Goal: Information Seeking & Learning: Check status

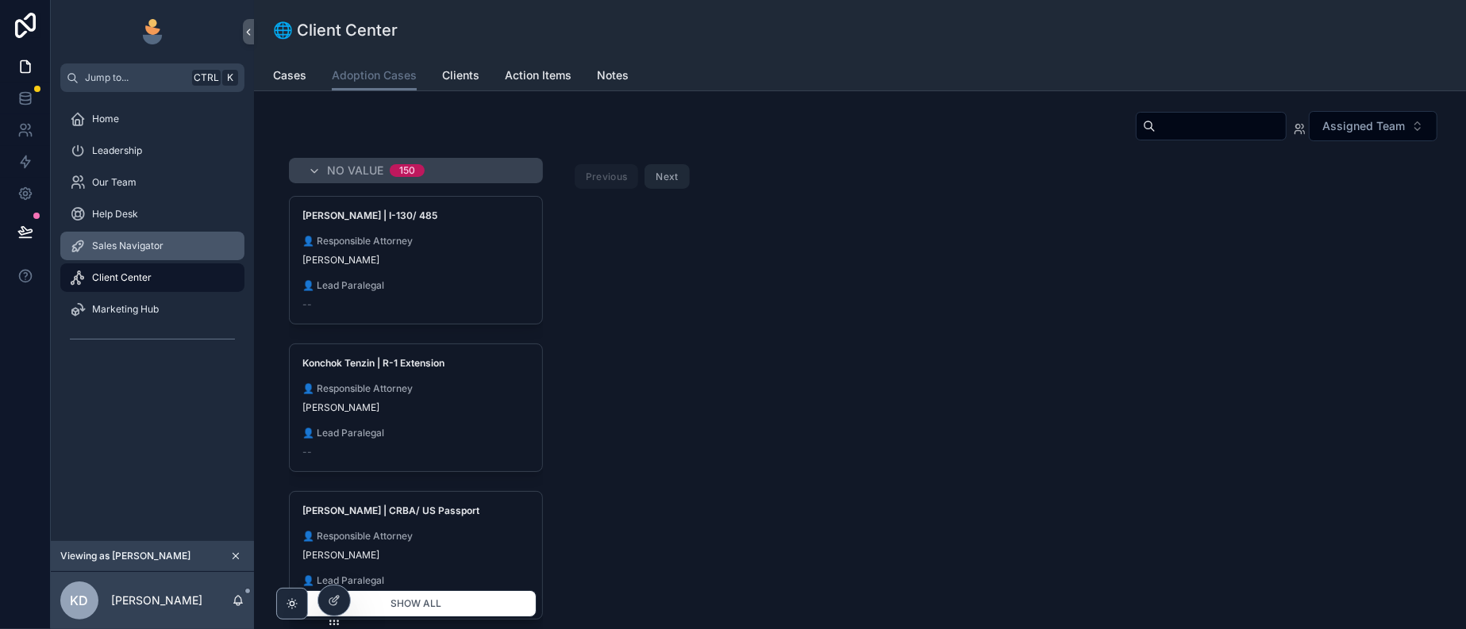
click at [150, 252] on span "Sales Navigator" at bounding box center [127, 246] width 71 height 13
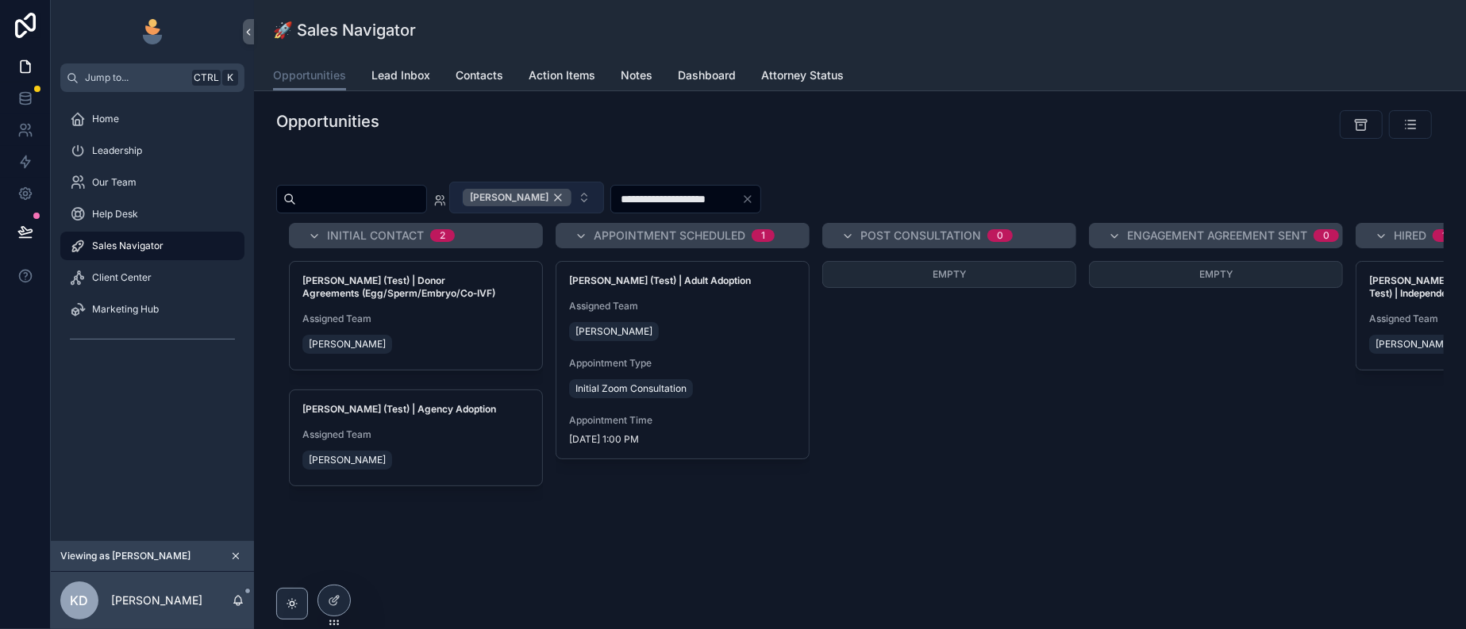
click at [571, 206] on div "[PERSON_NAME]" at bounding box center [517, 197] width 109 height 17
click at [604, 213] on button "[PERSON_NAME]" at bounding box center [526, 198] width 155 height 32
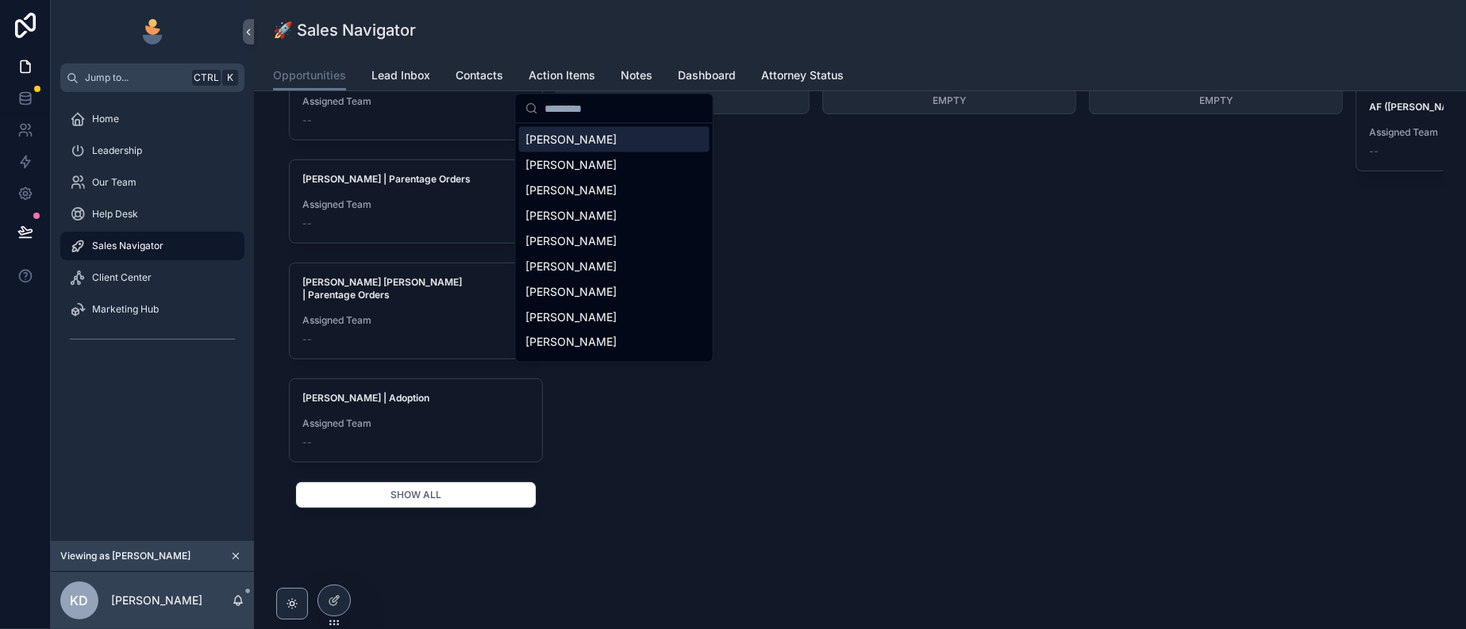
scroll to position [252, 0]
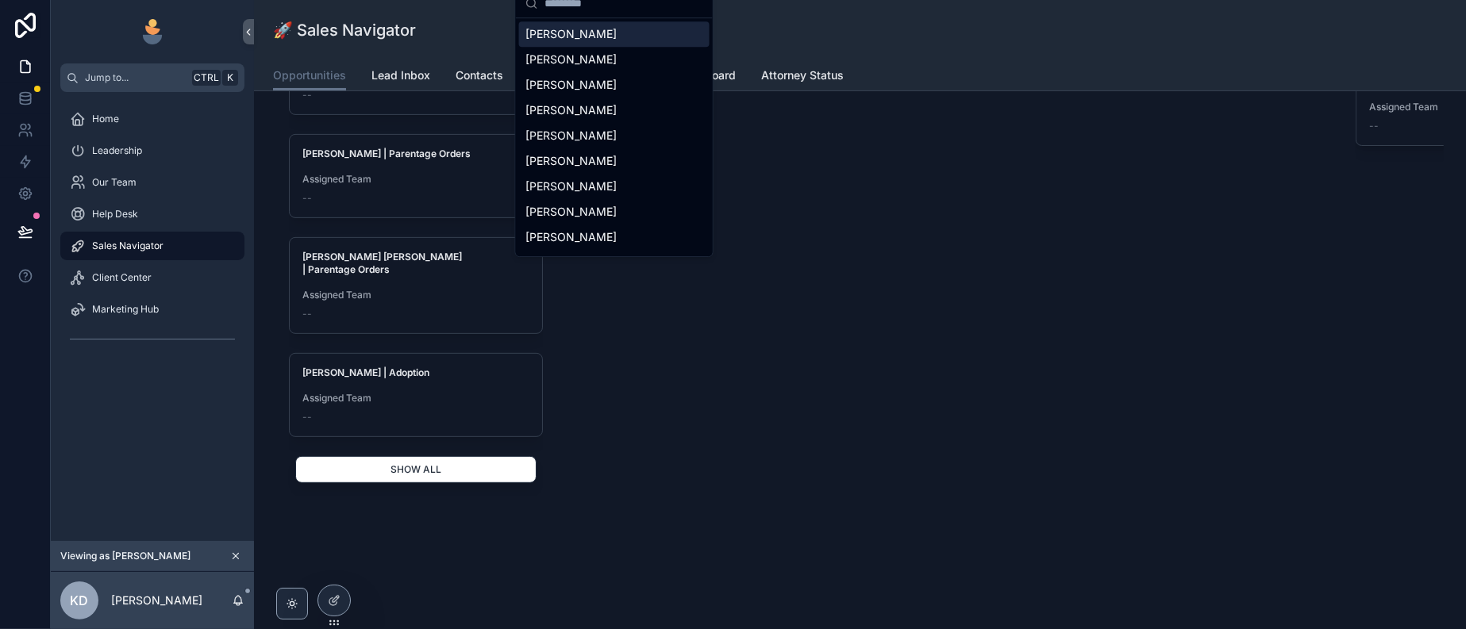
click at [437, 456] on button "Show all" at bounding box center [415, 469] width 241 height 27
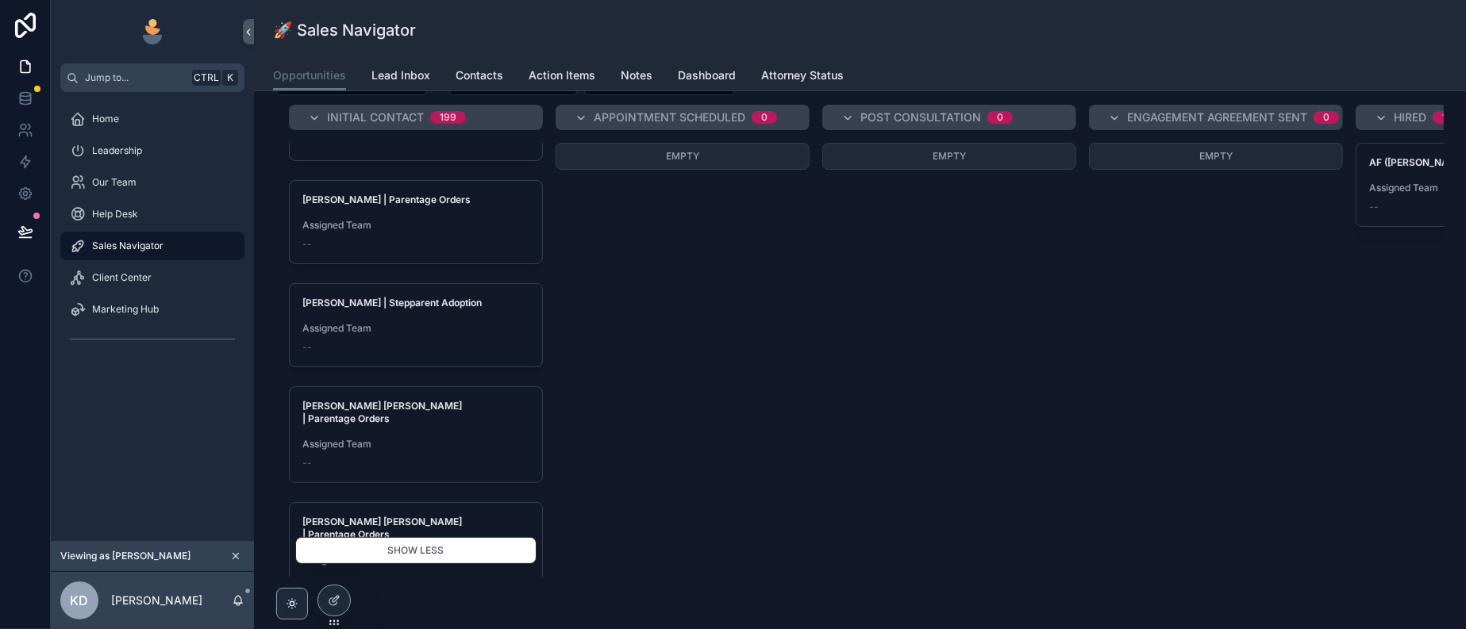
scroll to position [0, 0]
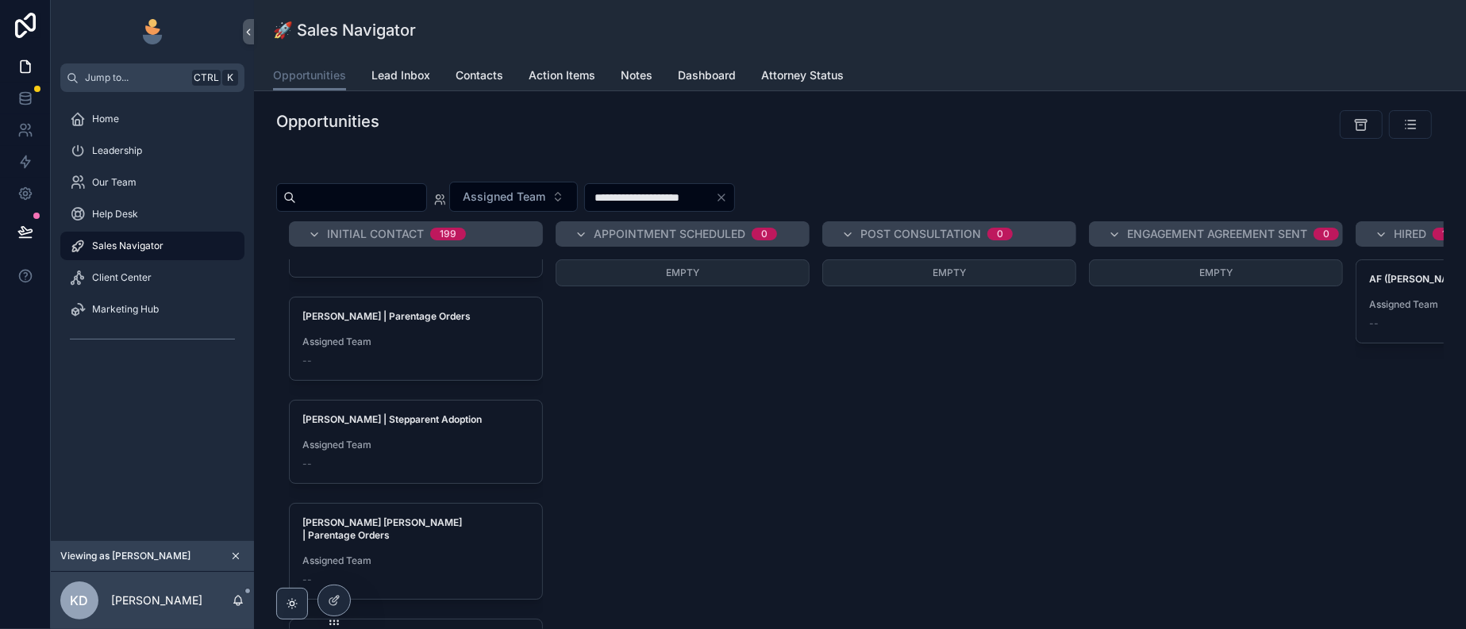
click at [380, 209] on input "scrollable content" at bounding box center [361, 198] width 130 height 22
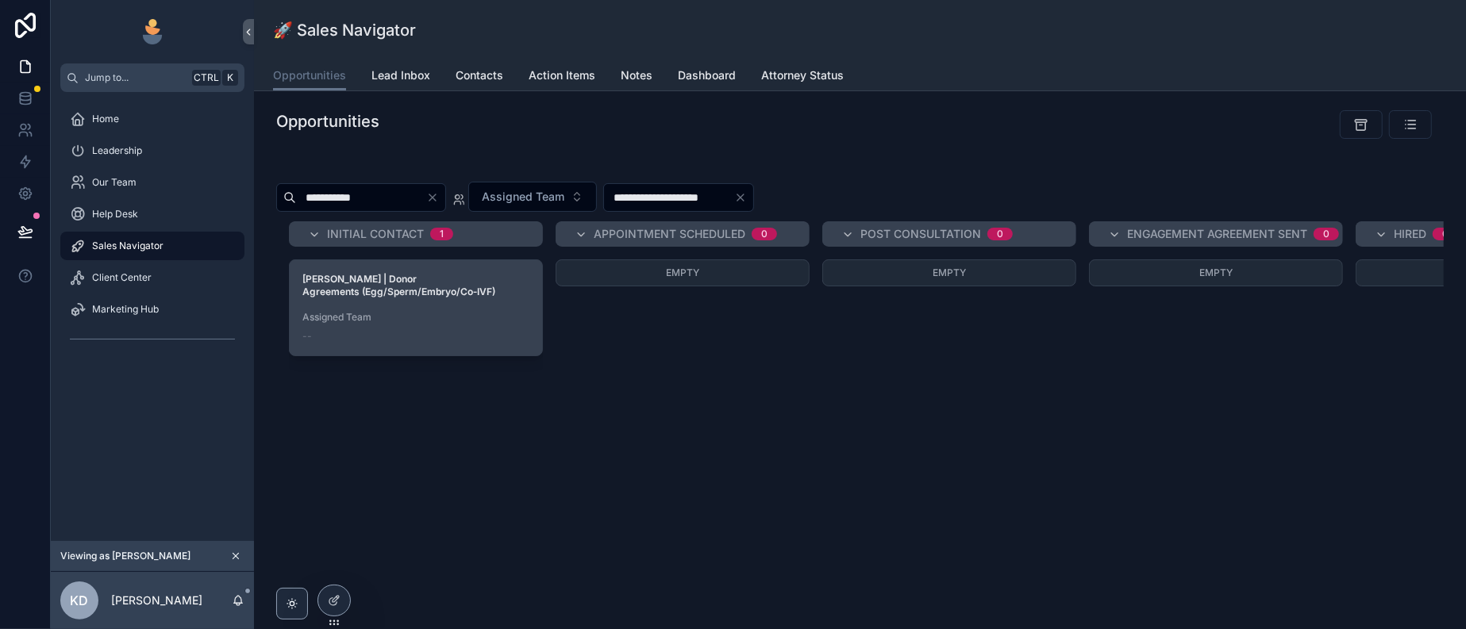
type input "**********"
click at [487, 324] on span "Assigned Team" at bounding box center [415, 317] width 227 height 13
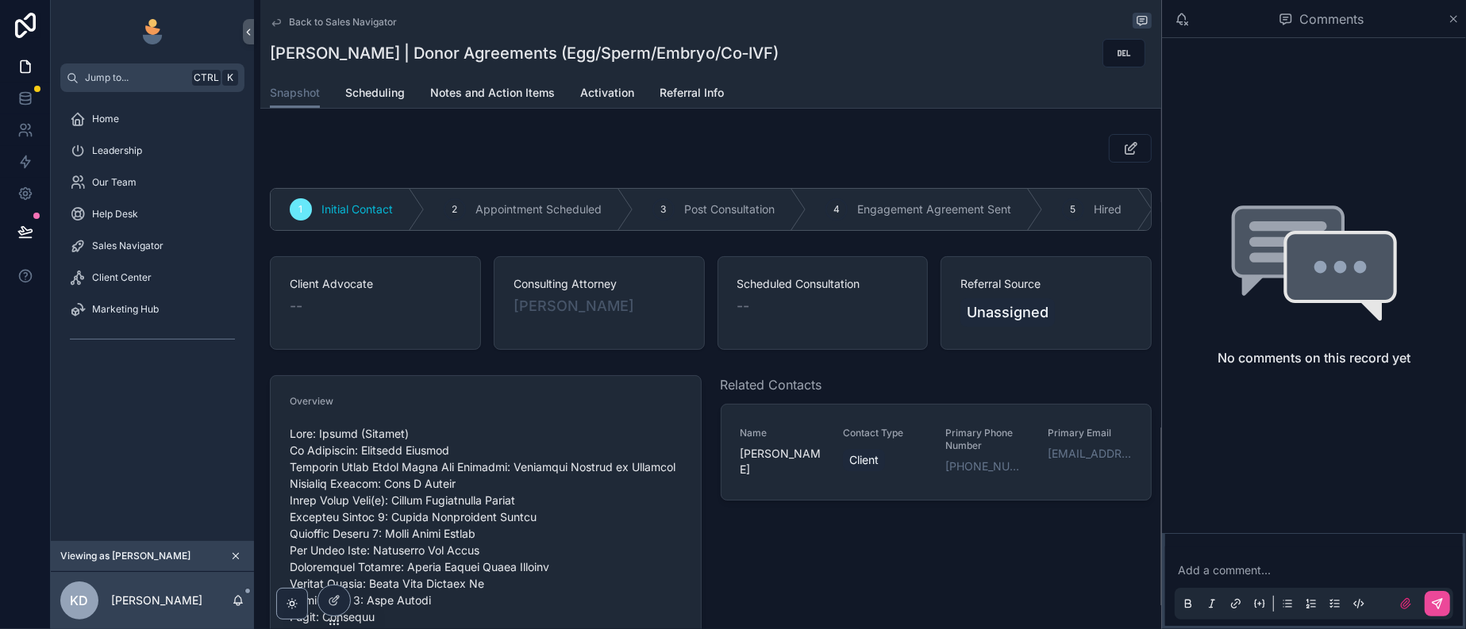
click at [397, 25] on span "Back to Sales Navigator" at bounding box center [343, 22] width 108 height 13
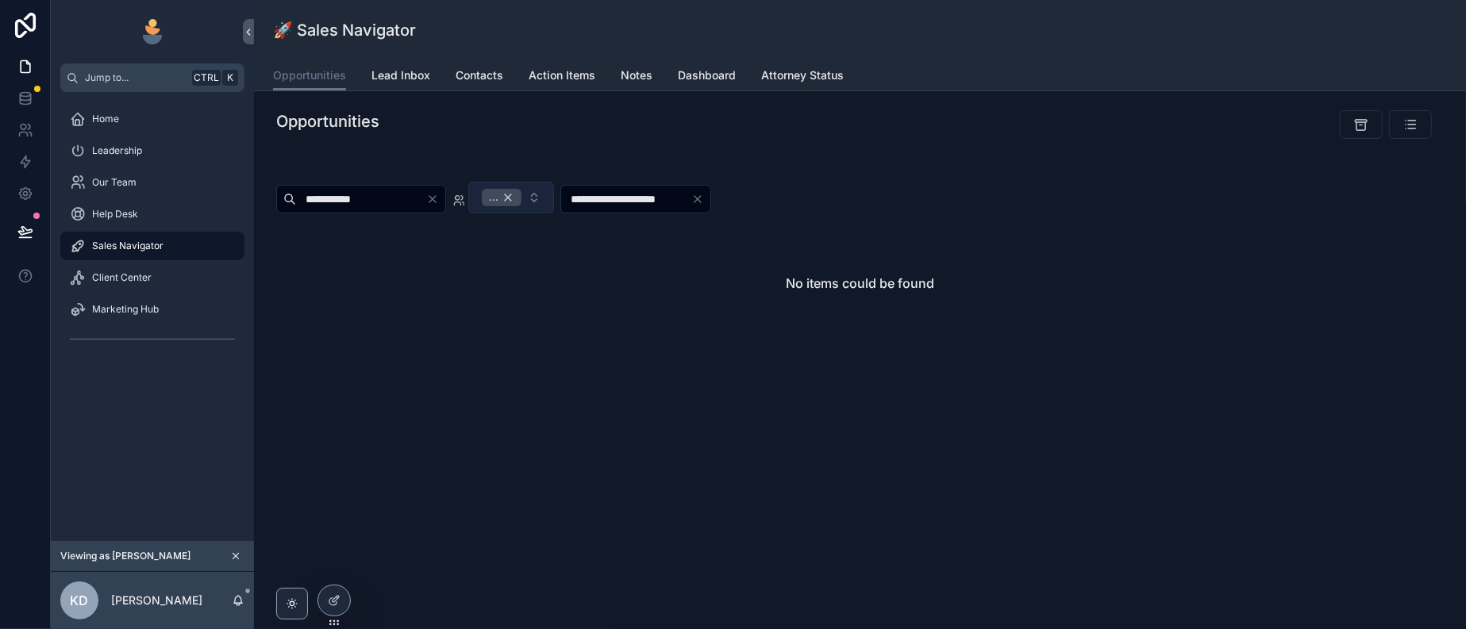
click at [521, 206] on div "..." at bounding box center [502, 197] width 40 height 17
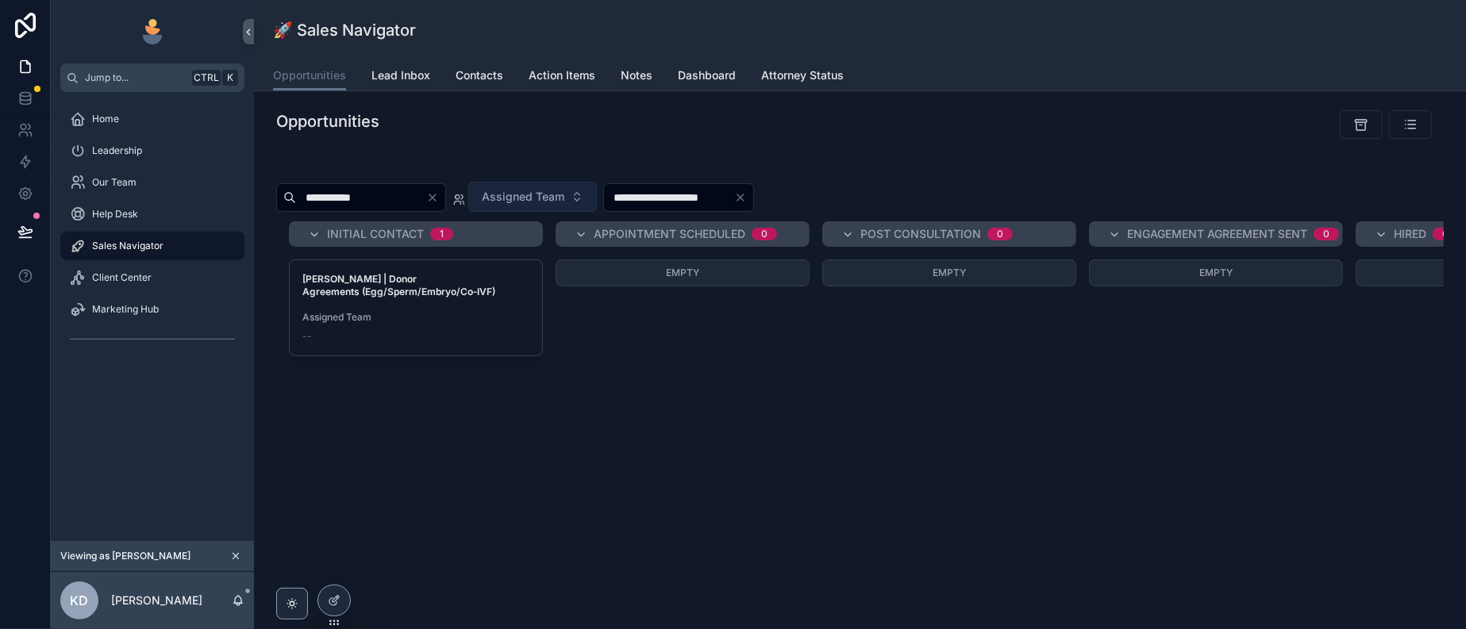
drag, startPoint x: 414, startPoint y: 221, endPoint x: 325, endPoint y: 225, distance: 88.9
click at [325, 212] on div "**********" at bounding box center [361, 197] width 170 height 29
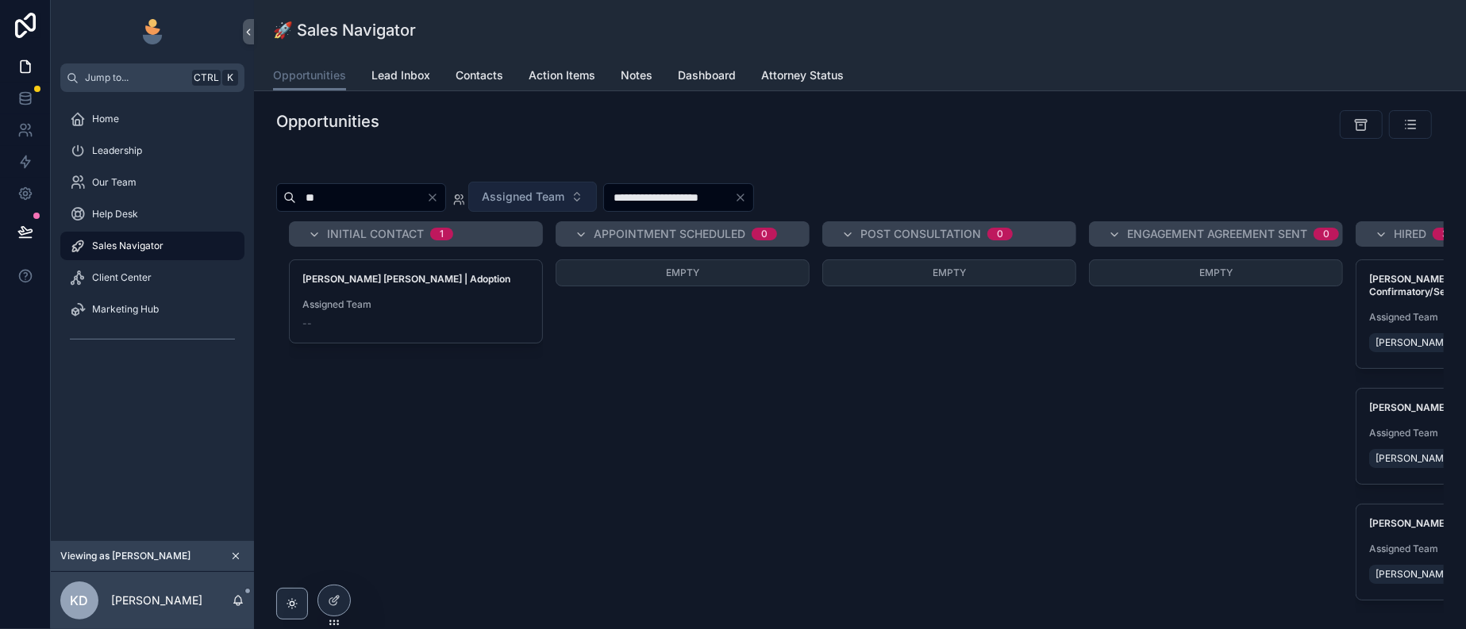
type input "*"
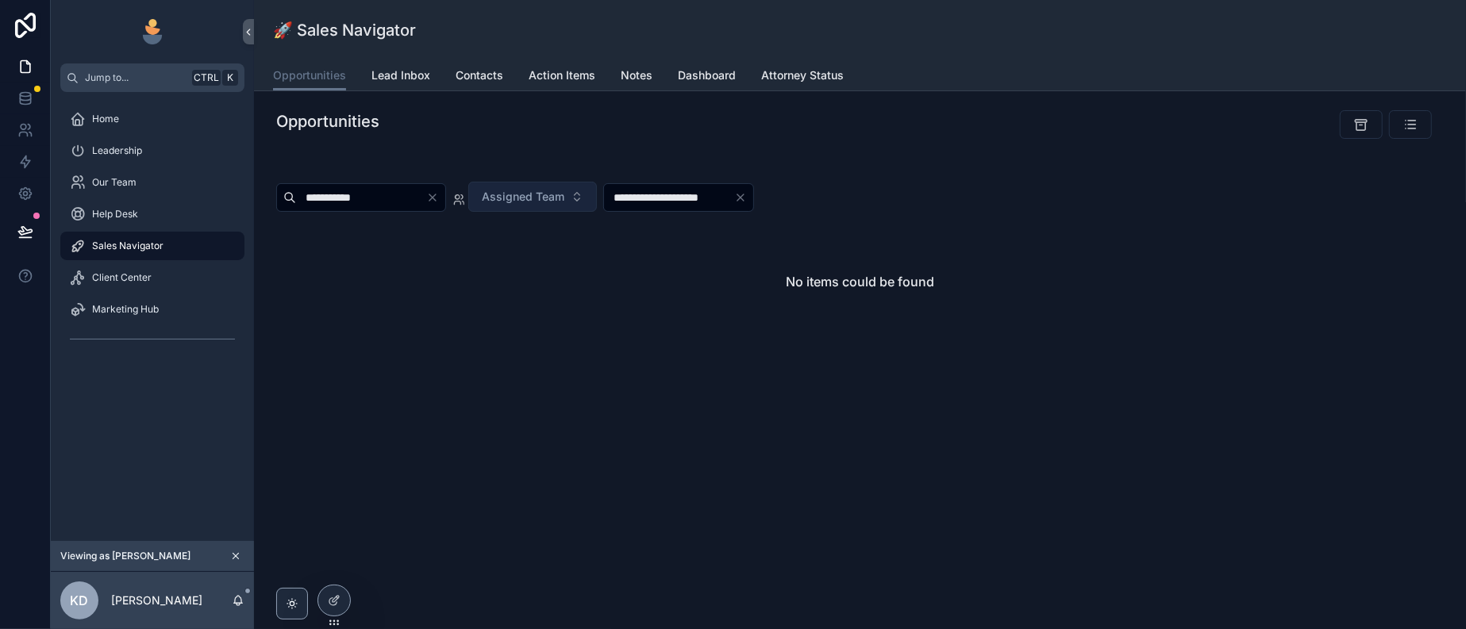
type input "**********"
click at [430, 83] on span "Lead Inbox" at bounding box center [400, 75] width 59 height 16
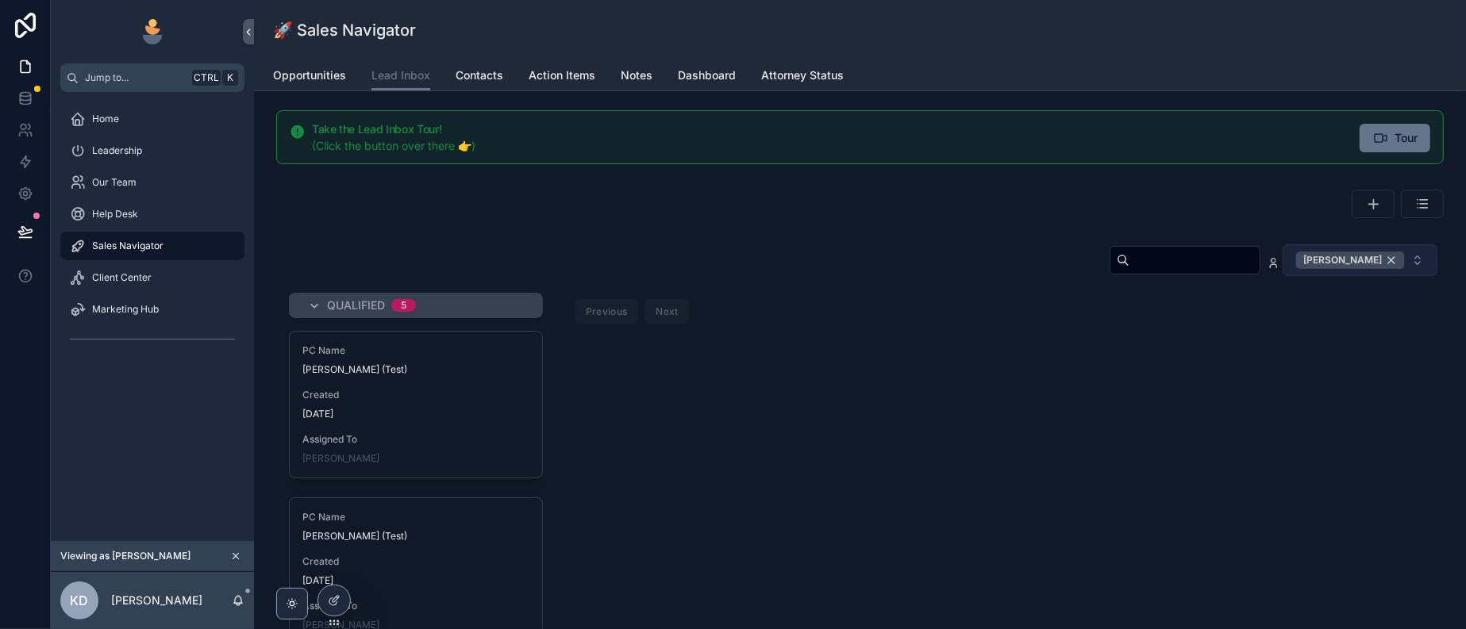
click at [1366, 269] on div "[PERSON_NAME]" at bounding box center [1350, 260] width 109 height 17
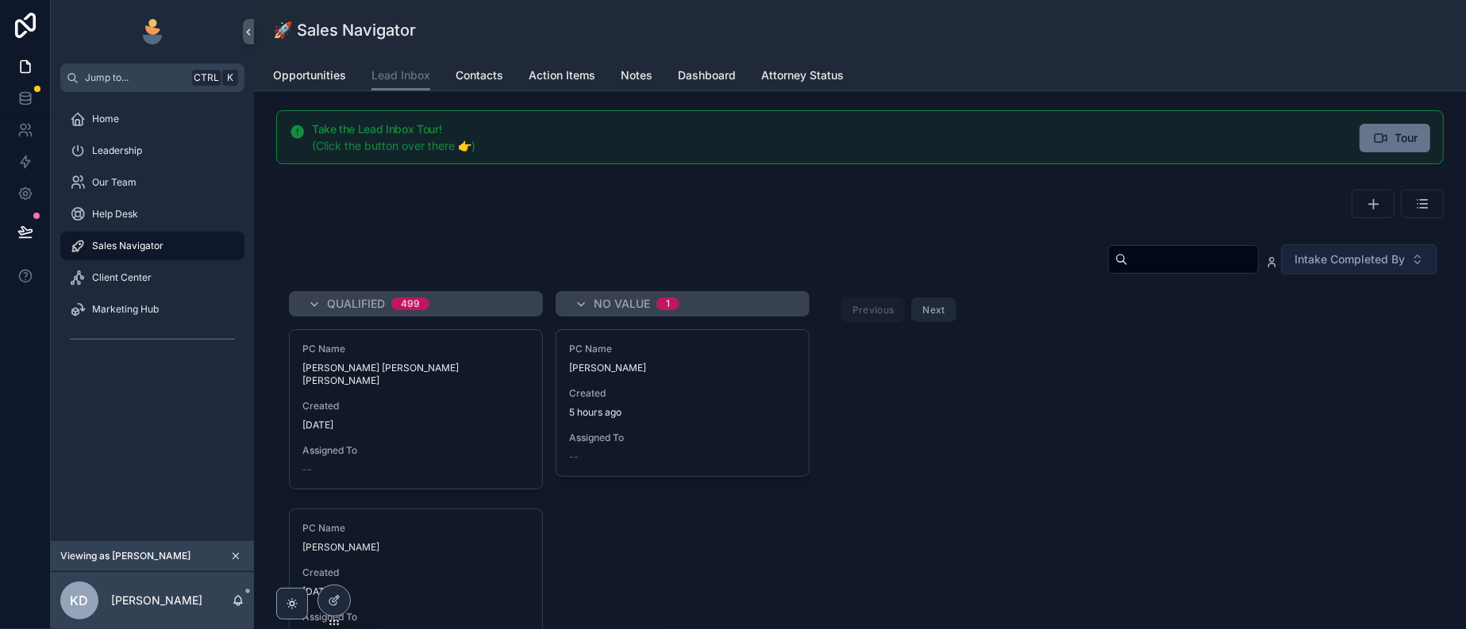
click at [1128, 271] on input "scrollable content" at bounding box center [1193, 259] width 130 height 22
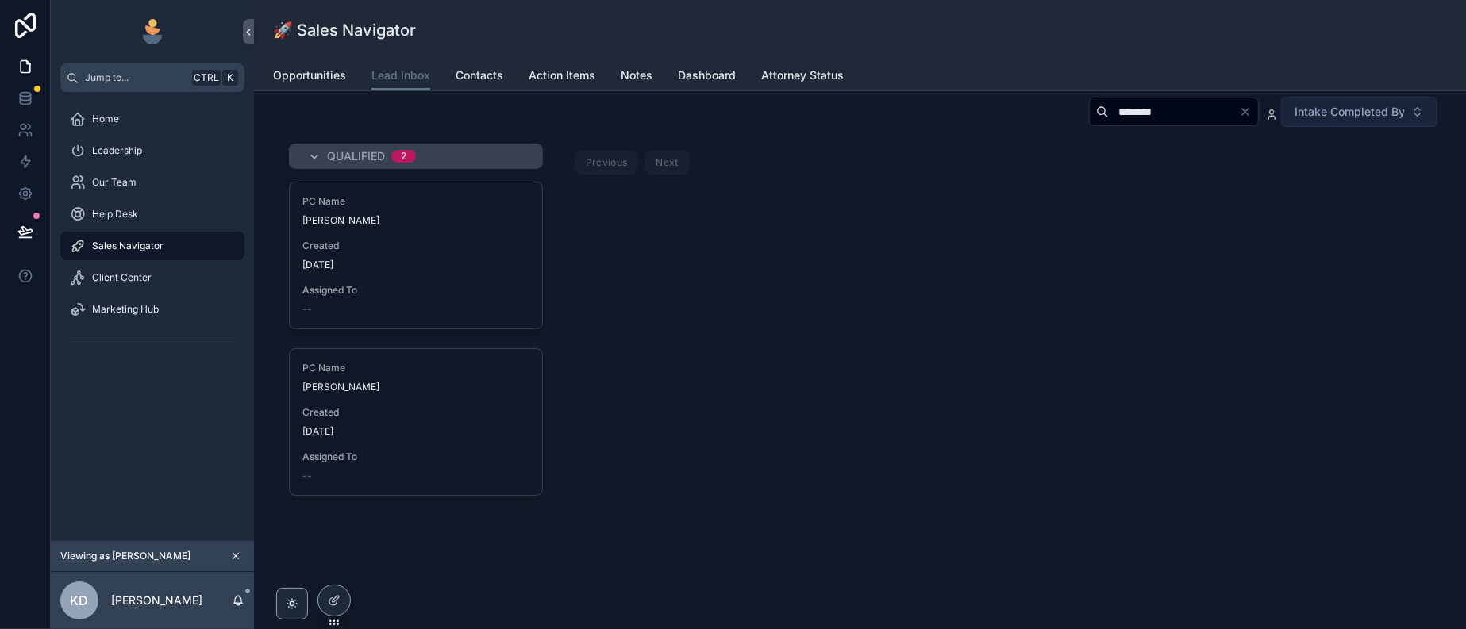
scroll to position [198, 0]
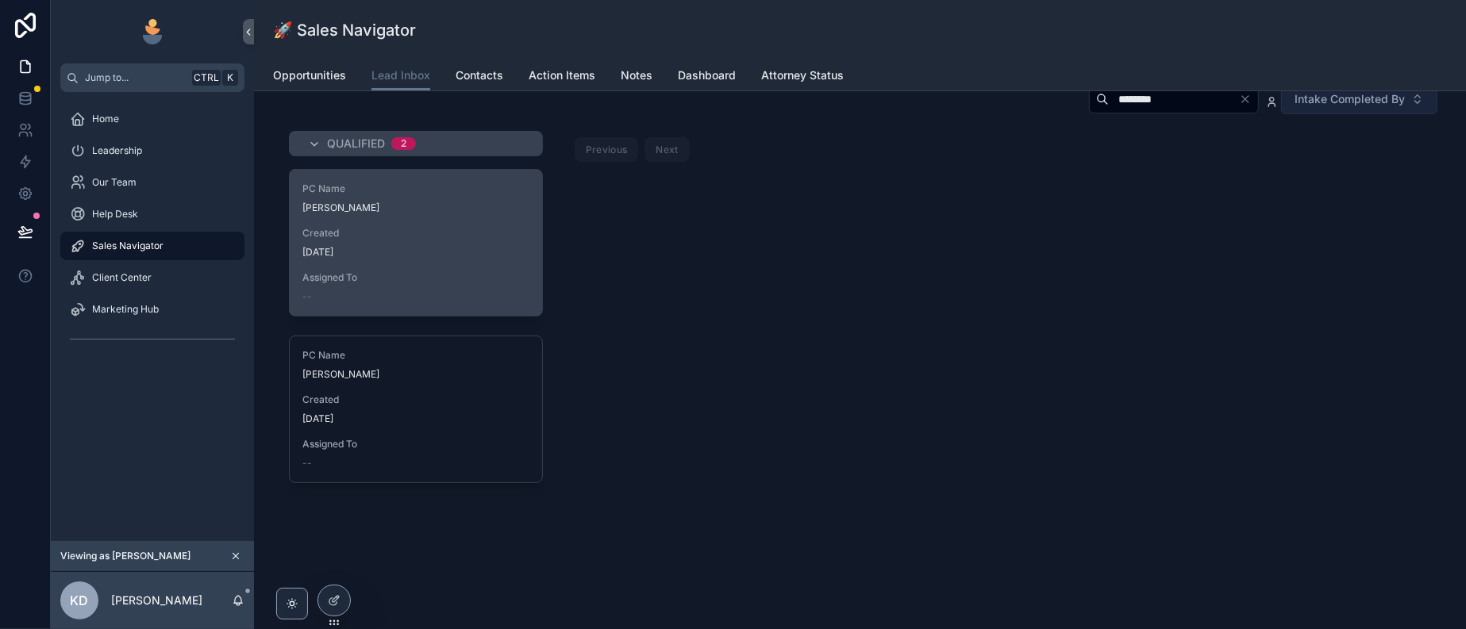
type input "********"
click at [529, 259] on div "[DATE]" at bounding box center [415, 252] width 227 height 13
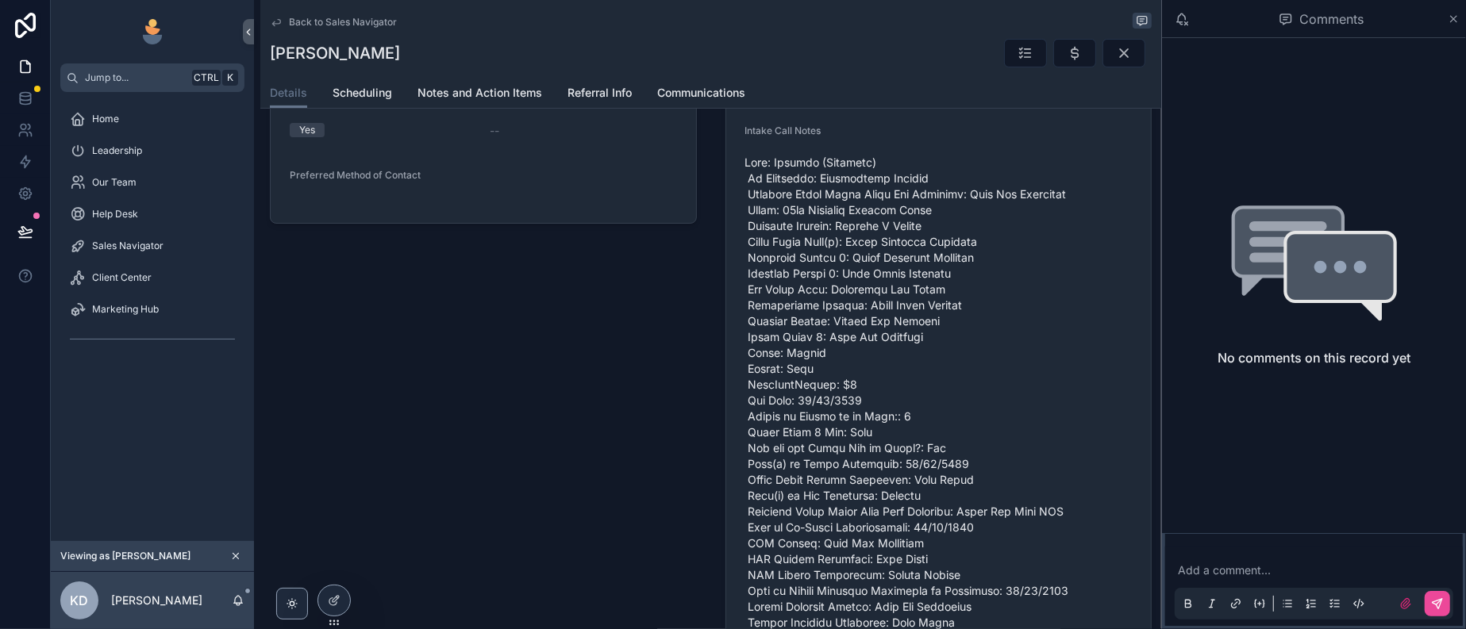
scroll to position [352, 0]
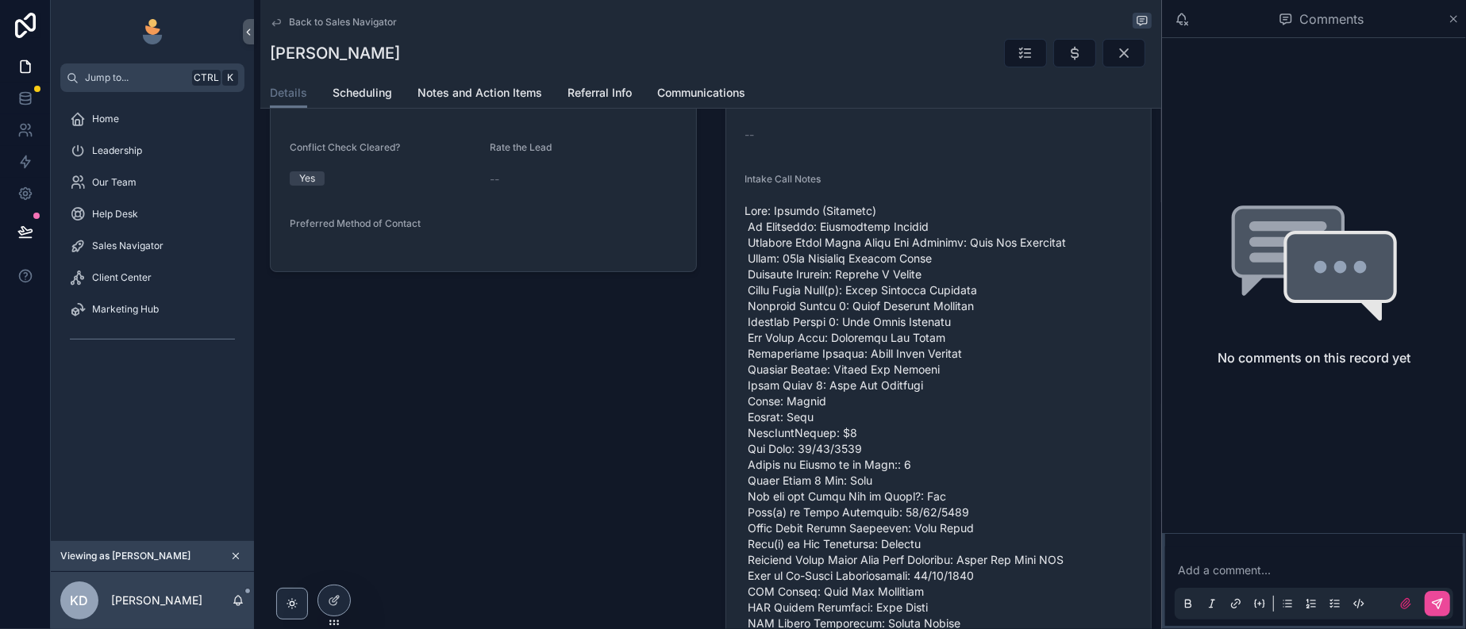
click at [377, 24] on span "Back to Sales Navigator" at bounding box center [343, 22] width 108 height 13
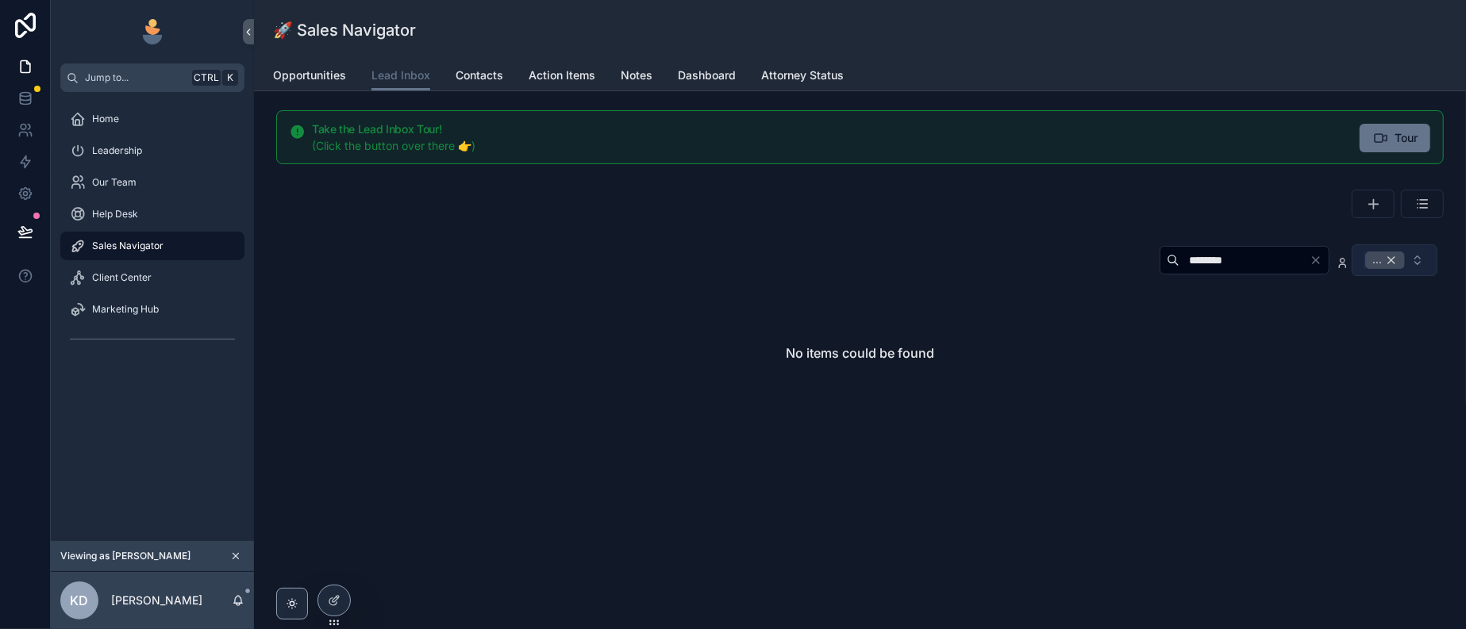
click at [1382, 269] on div "..." at bounding box center [1385, 260] width 40 height 17
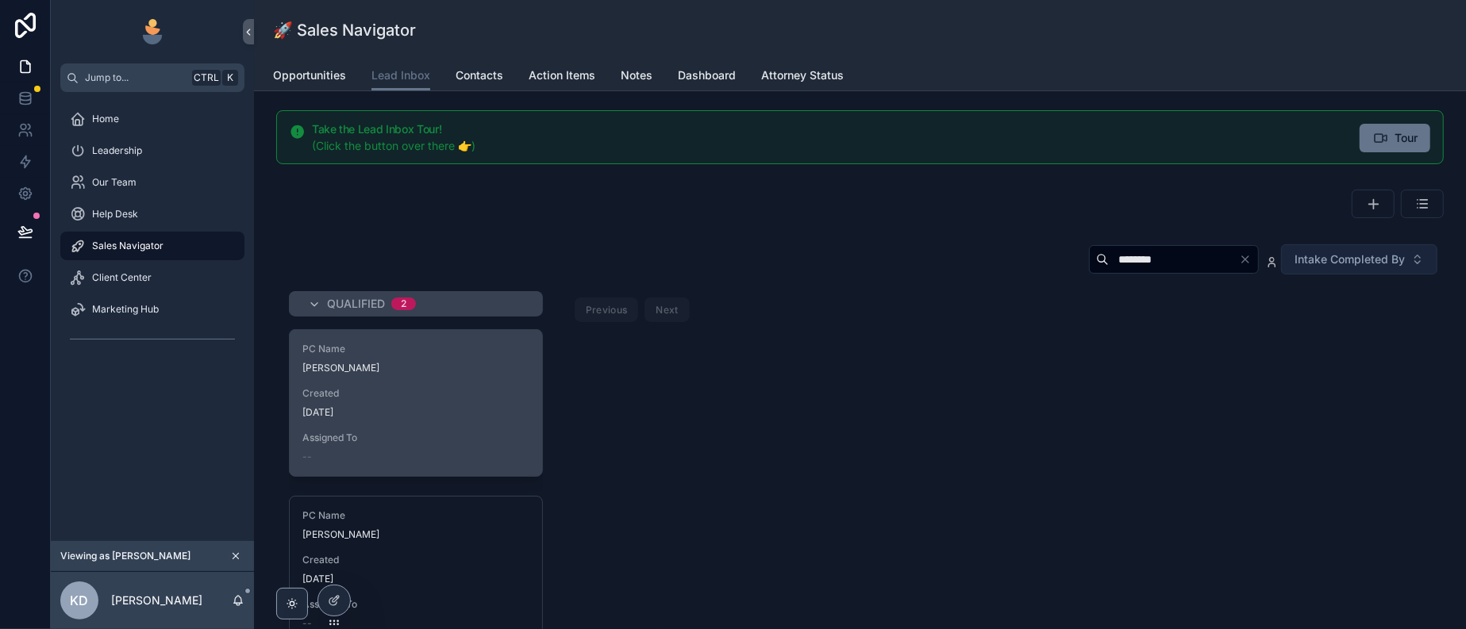
scroll to position [198, 0]
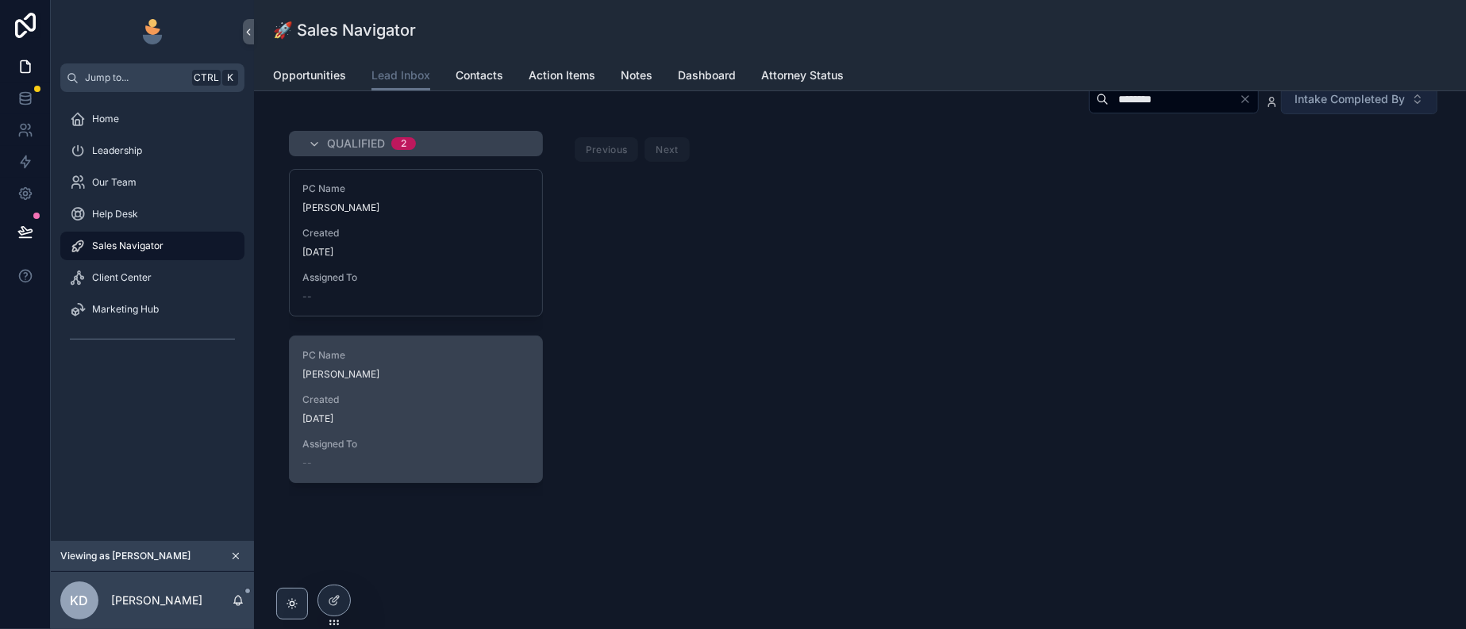
click at [530, 418] on div "PC Name [PERSON_NAME] Created [DATE] Assigned To --" at bounding box center [416, 410] width 252 height 146
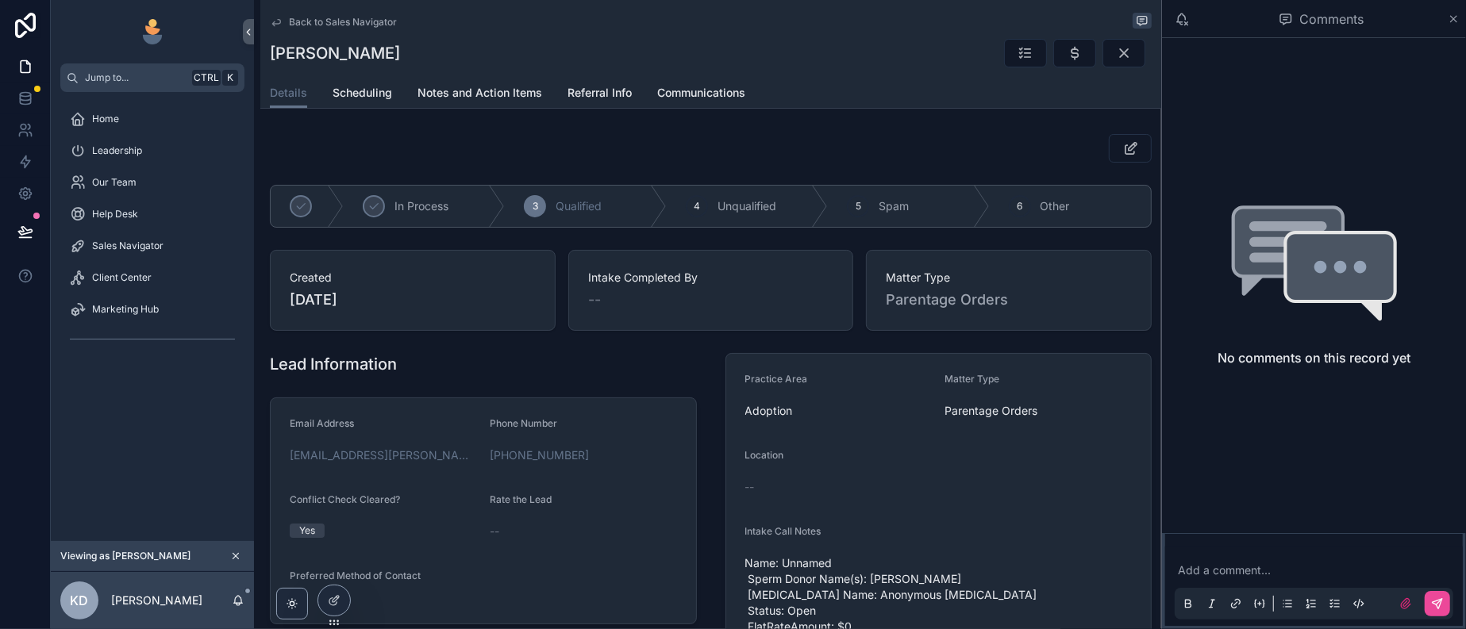
scroll to position [397, 0]
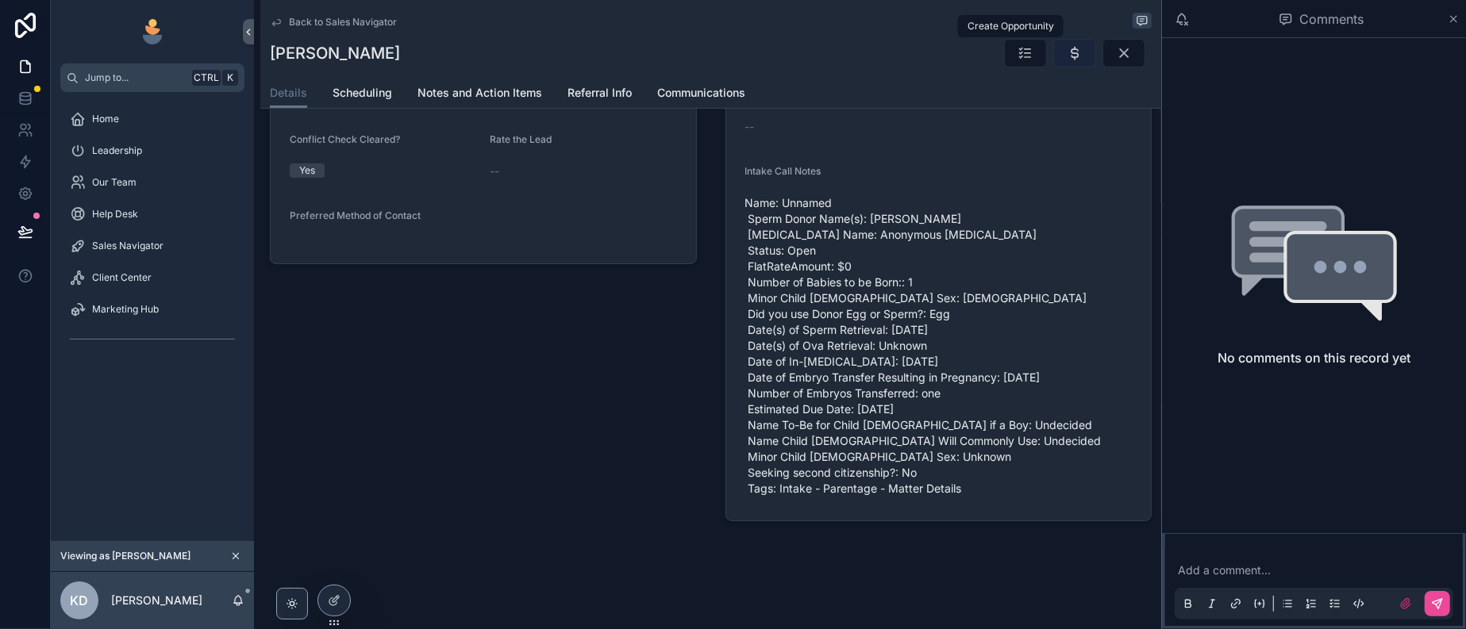
click at [1067, 60] on icon "scrollable content" at bounding box center [1075, 53] width 16 height 16
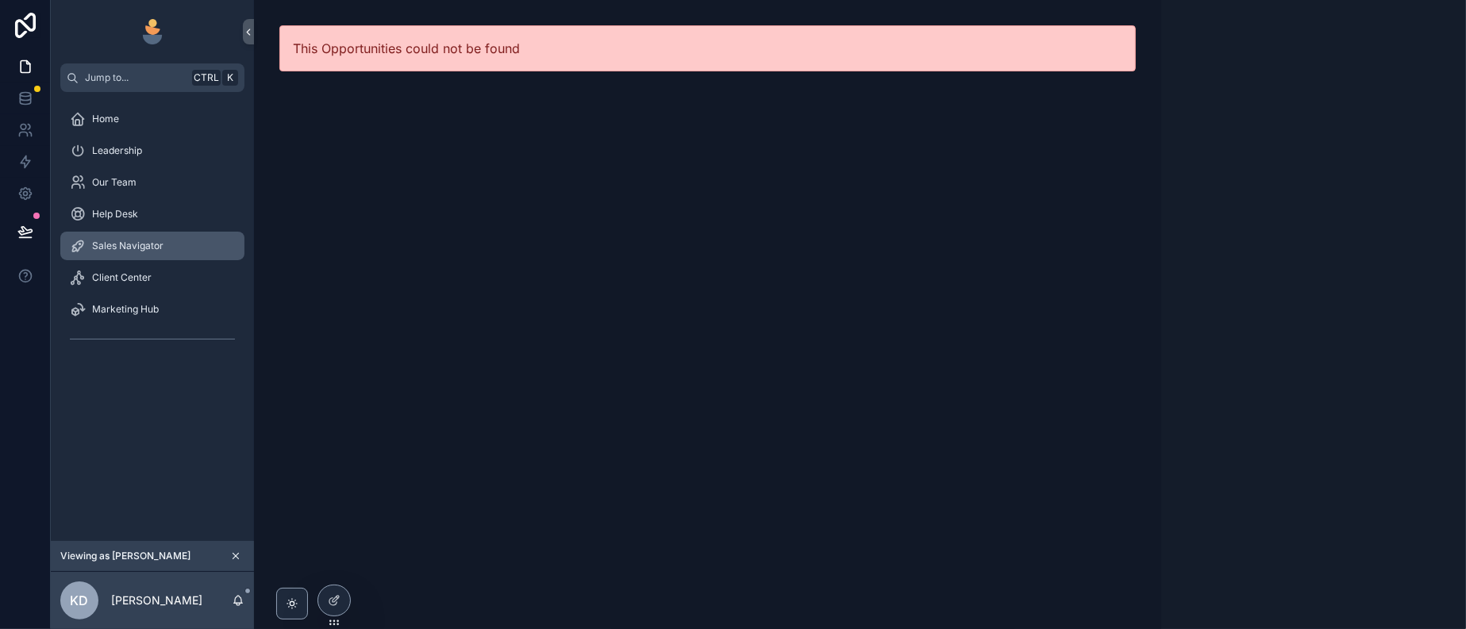
drag, startPoint x: 126, startPoint y: 271, endPoint x: 364, endPoint y: 225, distance: 242.5
click at [126, 252] on span "Sales Navigator" at bounding box center [127, 246] width 71 height 13
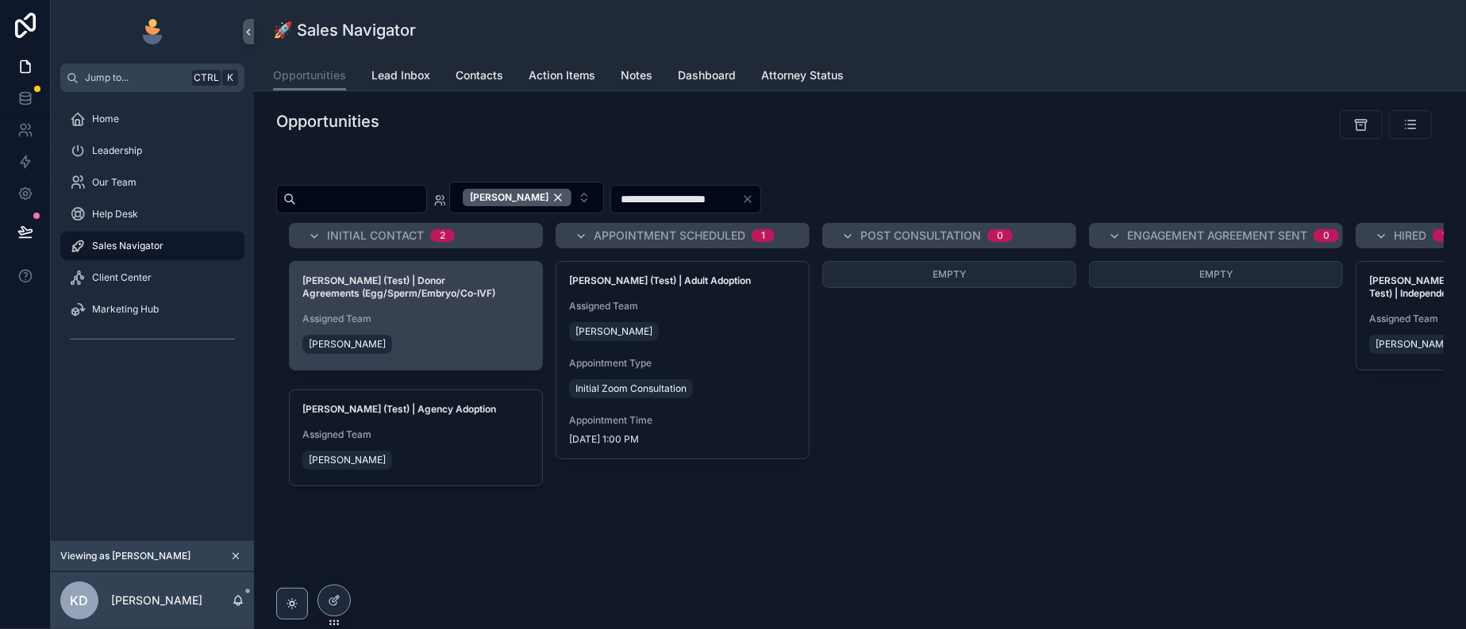
click at [465, 357] on div "[PERSON_NAME]" at bounding box center [415, 344] width 227 height 25
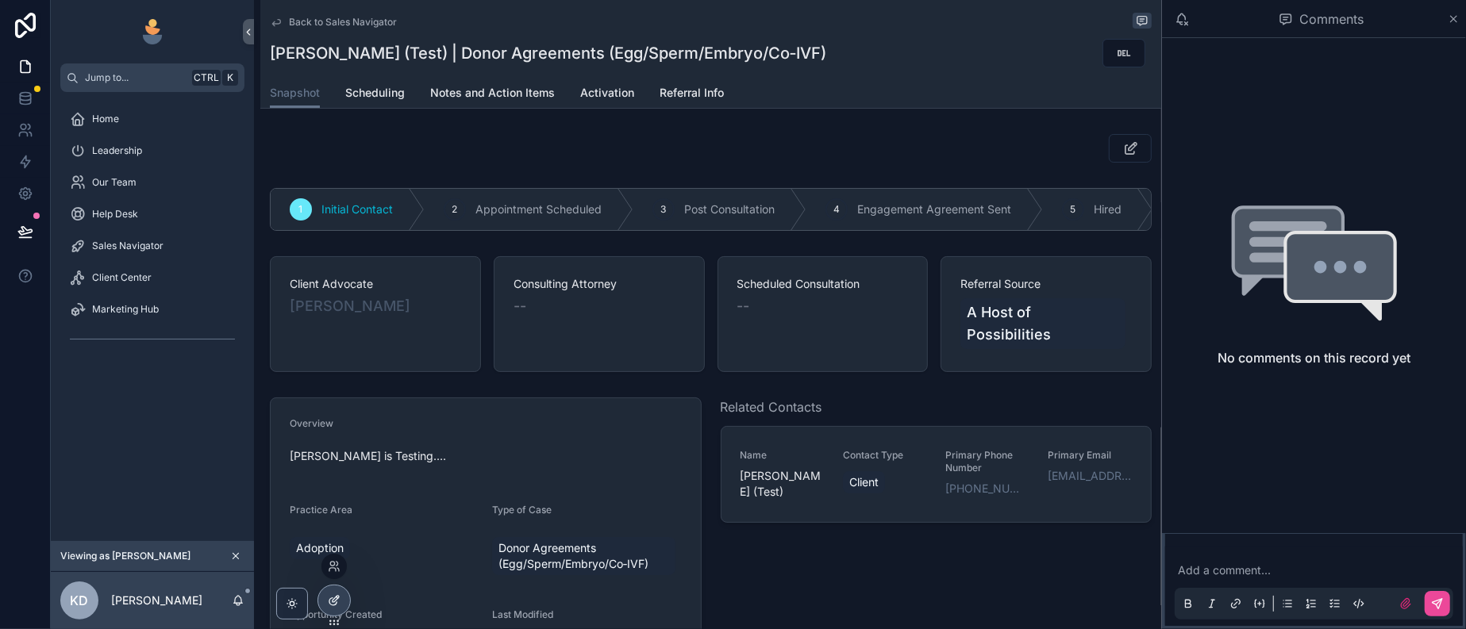
click at [339, 598] on icon at bounding box center [336, 599] width 6 height 6
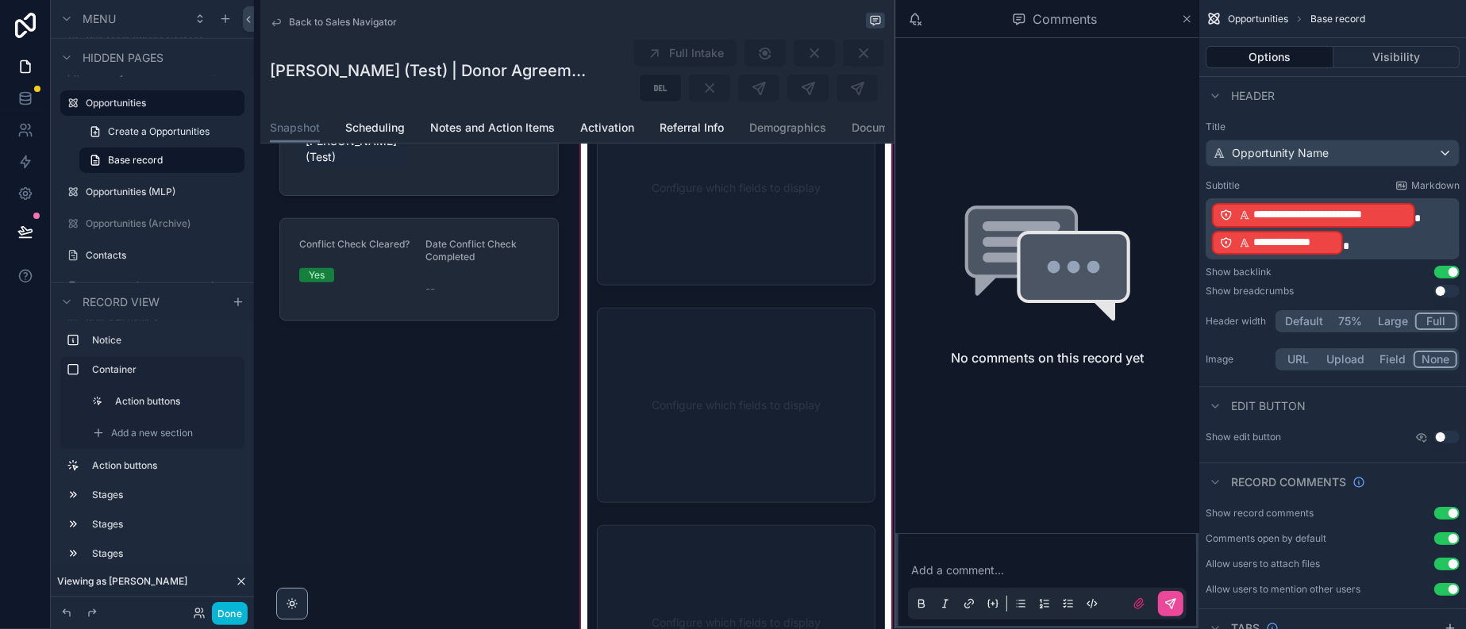
scroll to position [1190, 0]
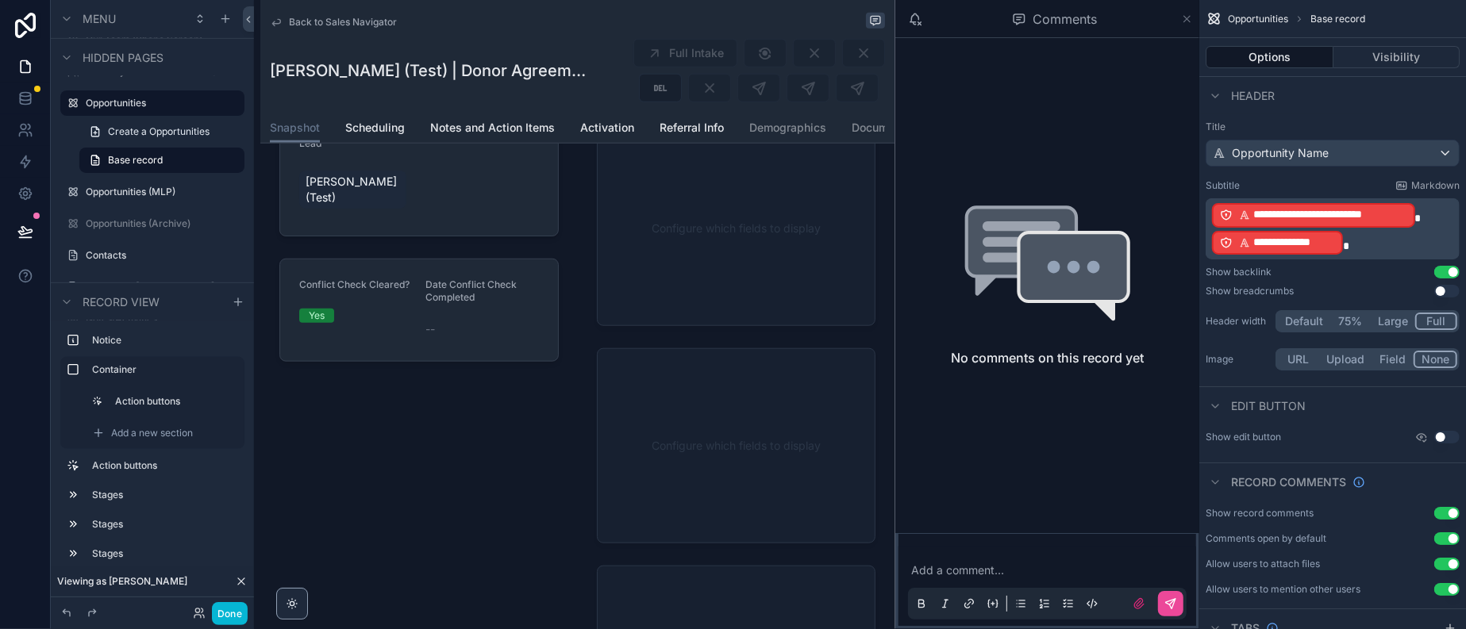
click at [1181, 23] on icon "scrollable content" at bounding box center [1187, 19] width 12 height 13
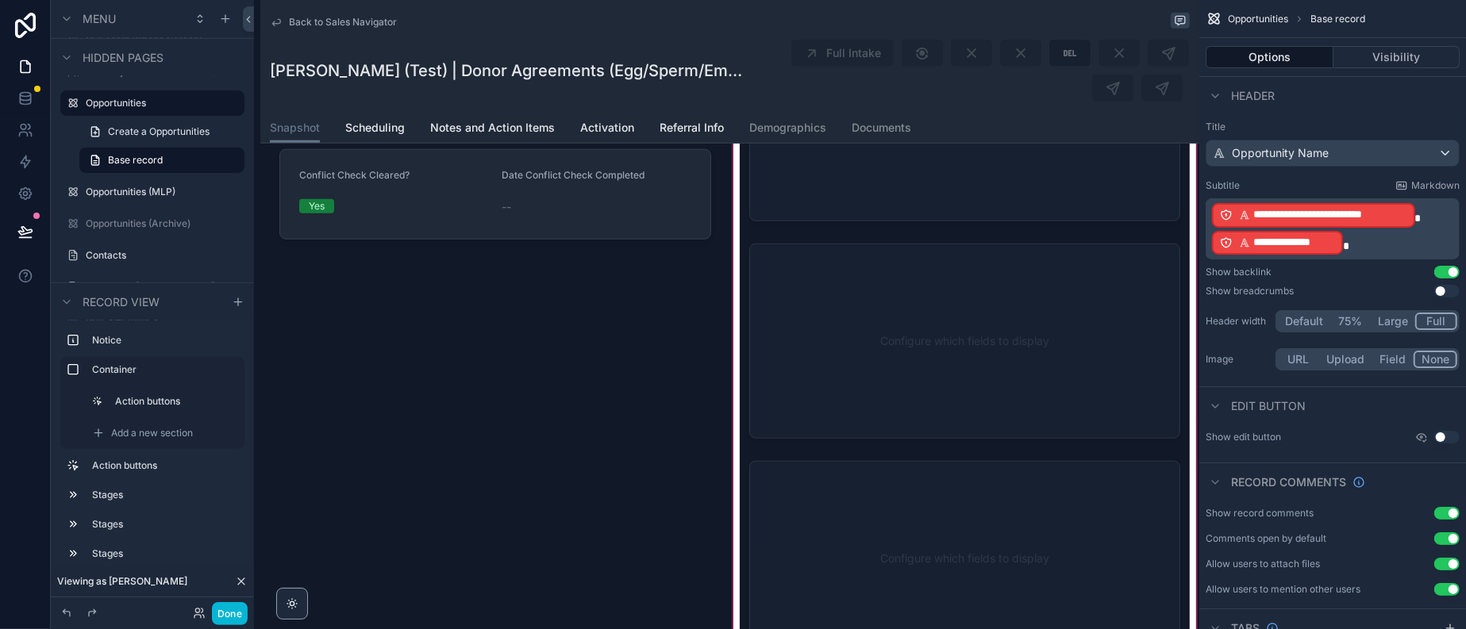
scroll to position [1039, 0]
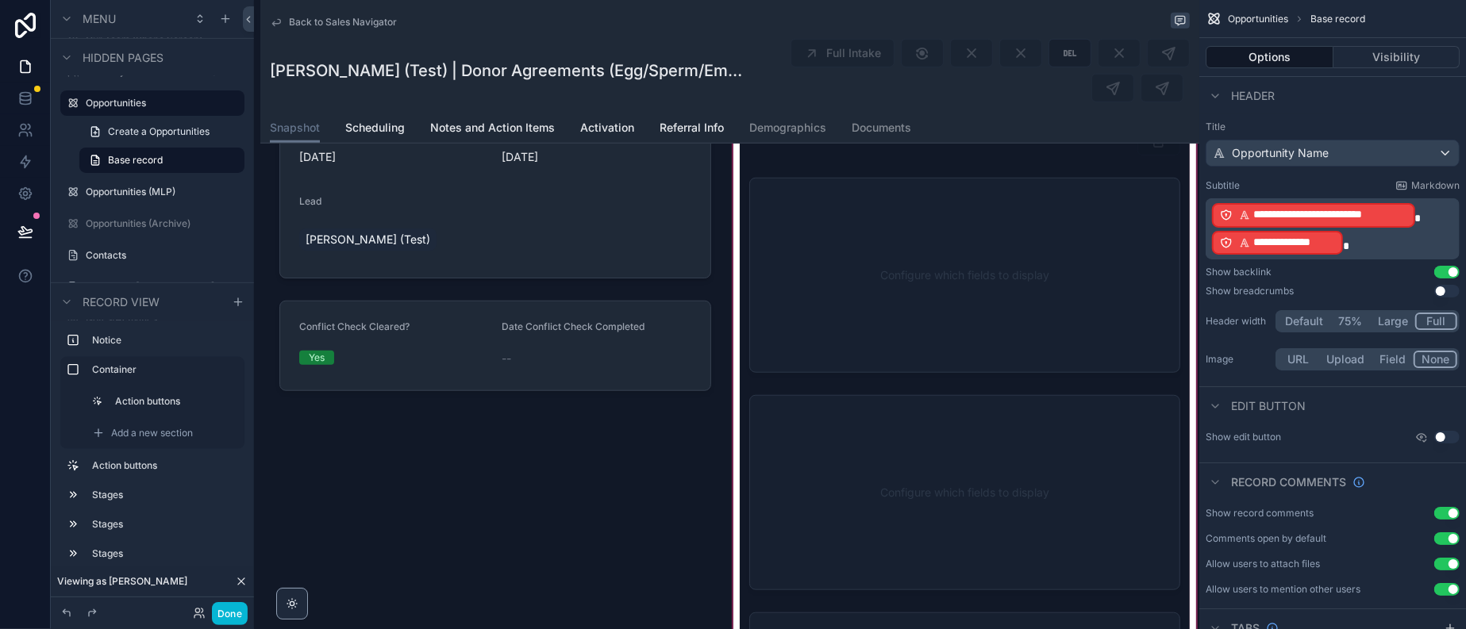
click at [909, 313] on div "scrollable content" at bounding box center [965, 358] width 470 height 932
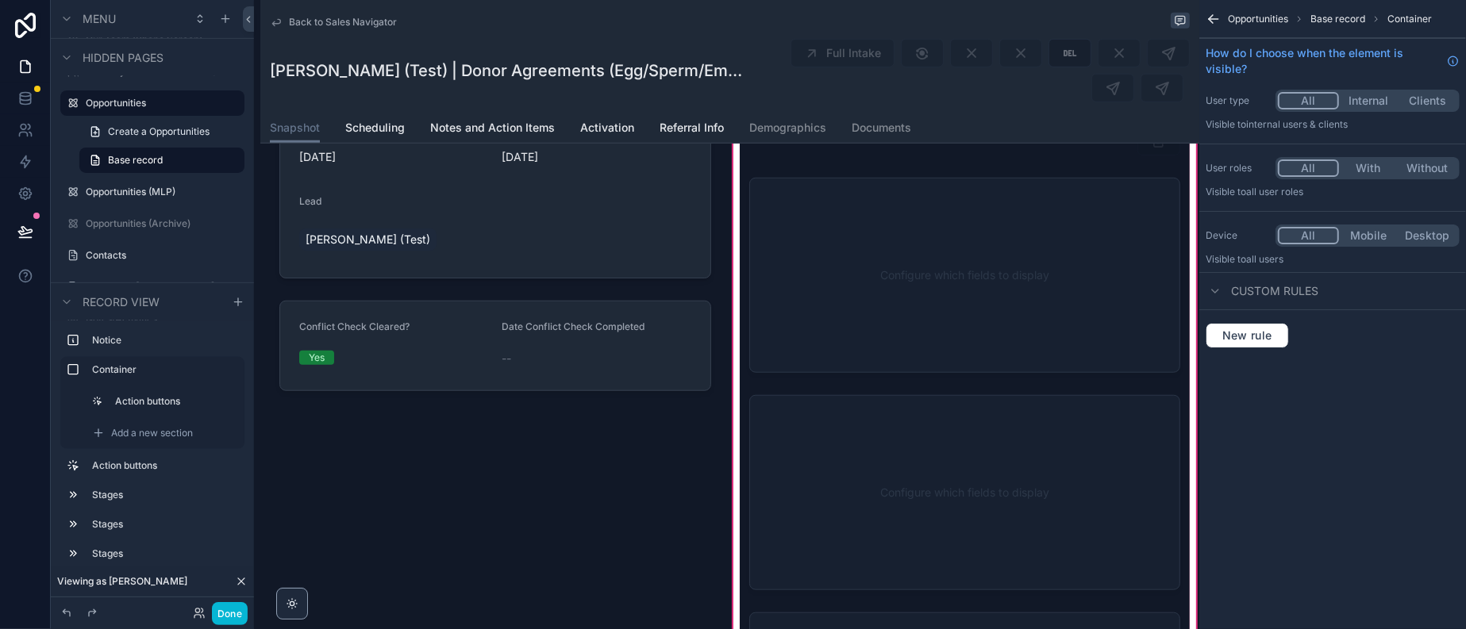
click at [930, 111] on div "scrollable content" at bounding box center [965, 42] width 451 height 138
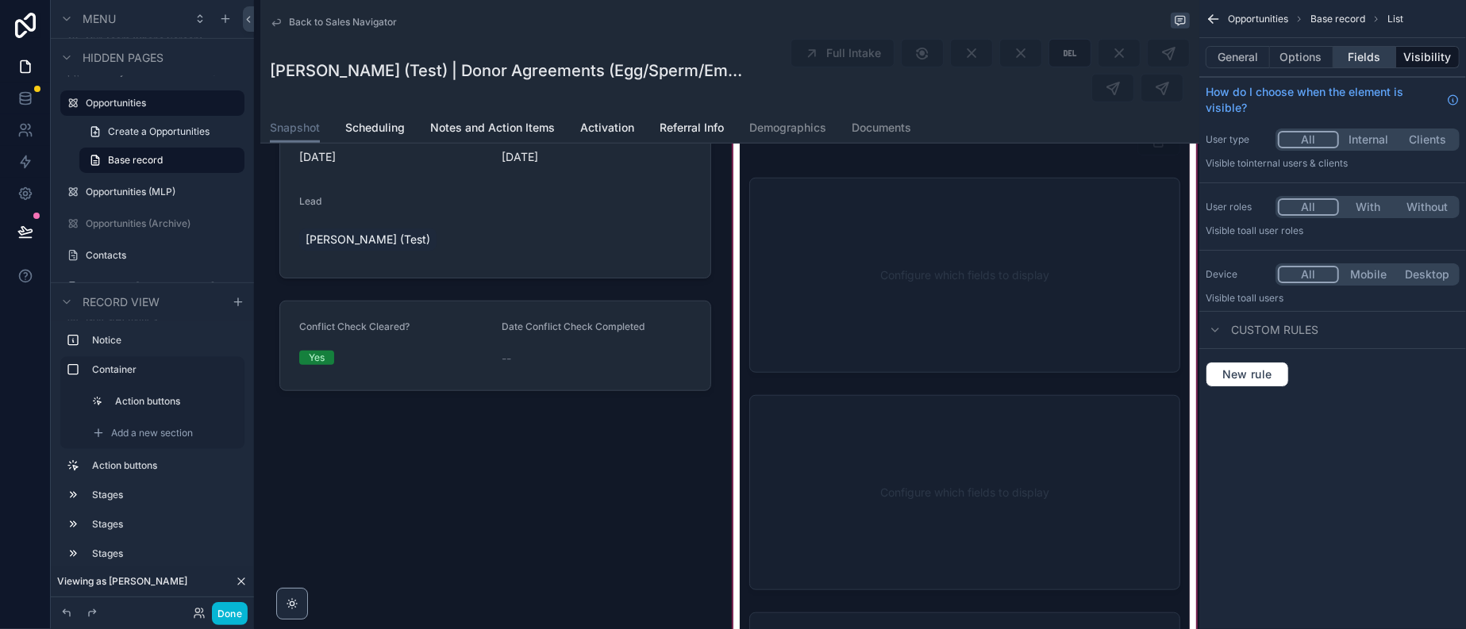
click at [1342, 68] on button "Fields" at bounding box center [1364, 57] width 63 height 22
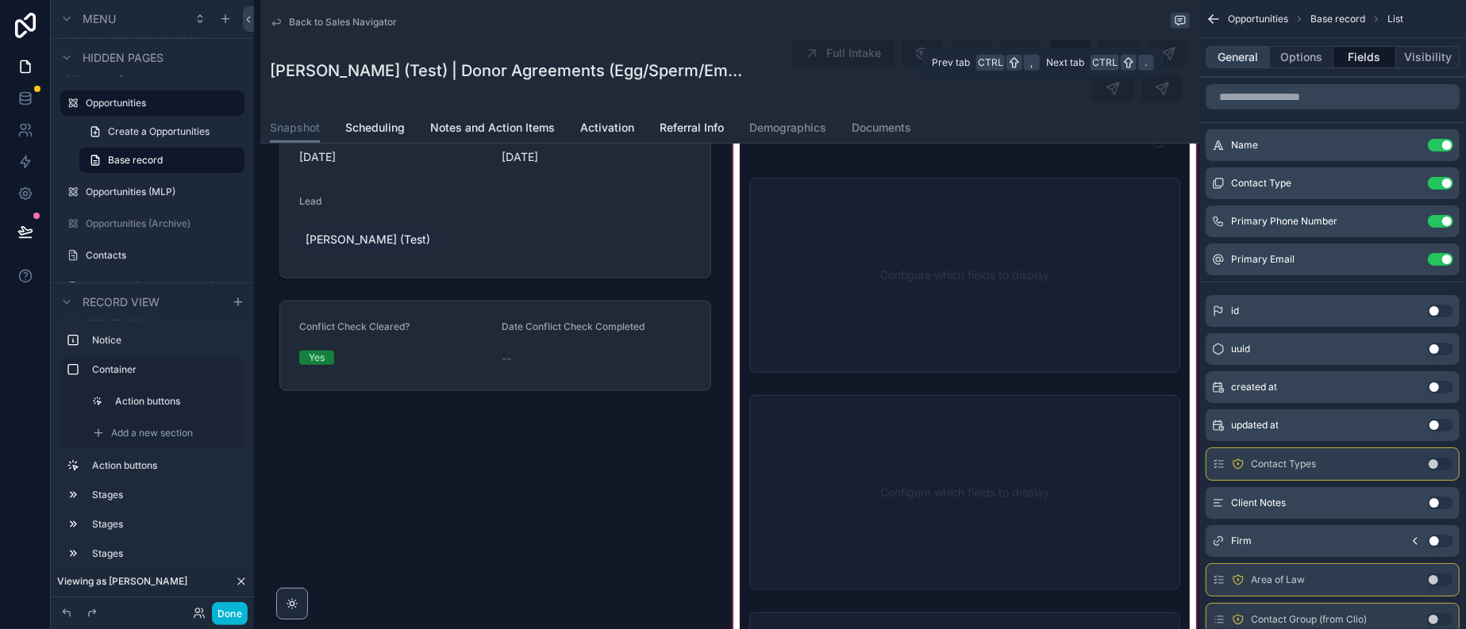
click at [1226, 63] on button "General" at bounding box center [1238, 57] width 64 height 22
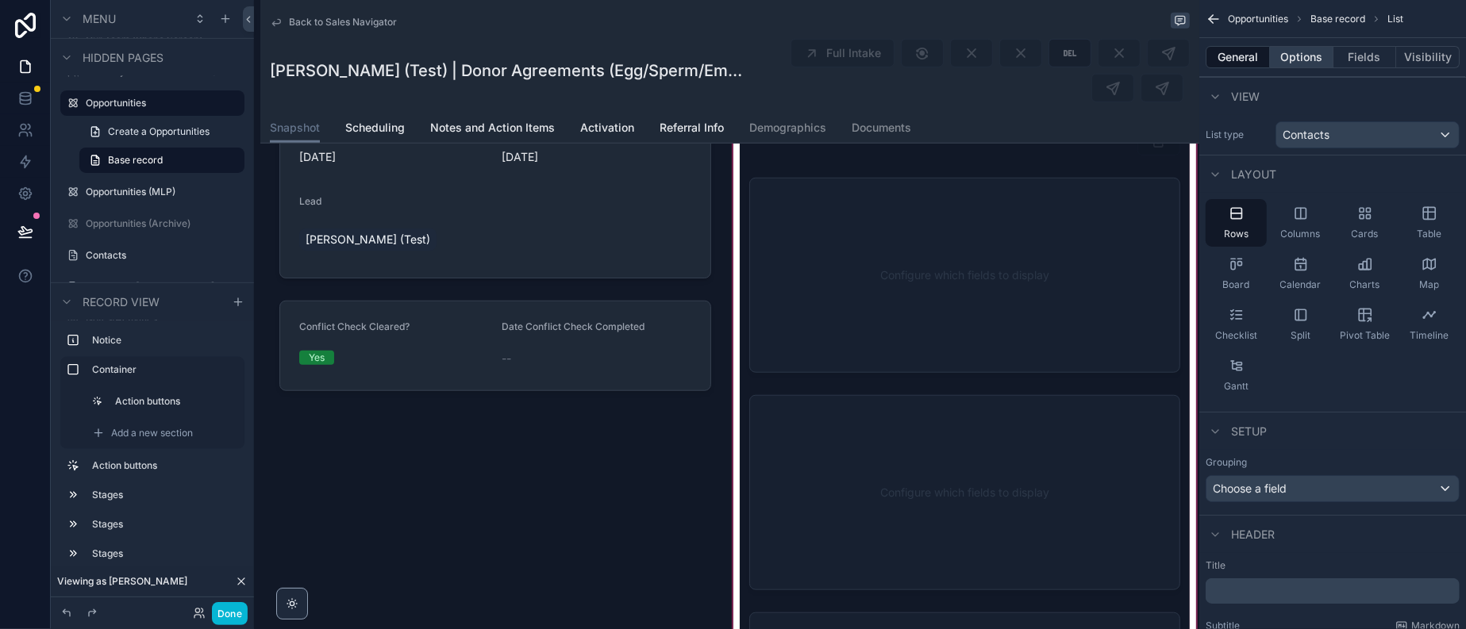
click at [1293, 63] on button "Options" at bounding box center [1301, 57] width 63 height 22
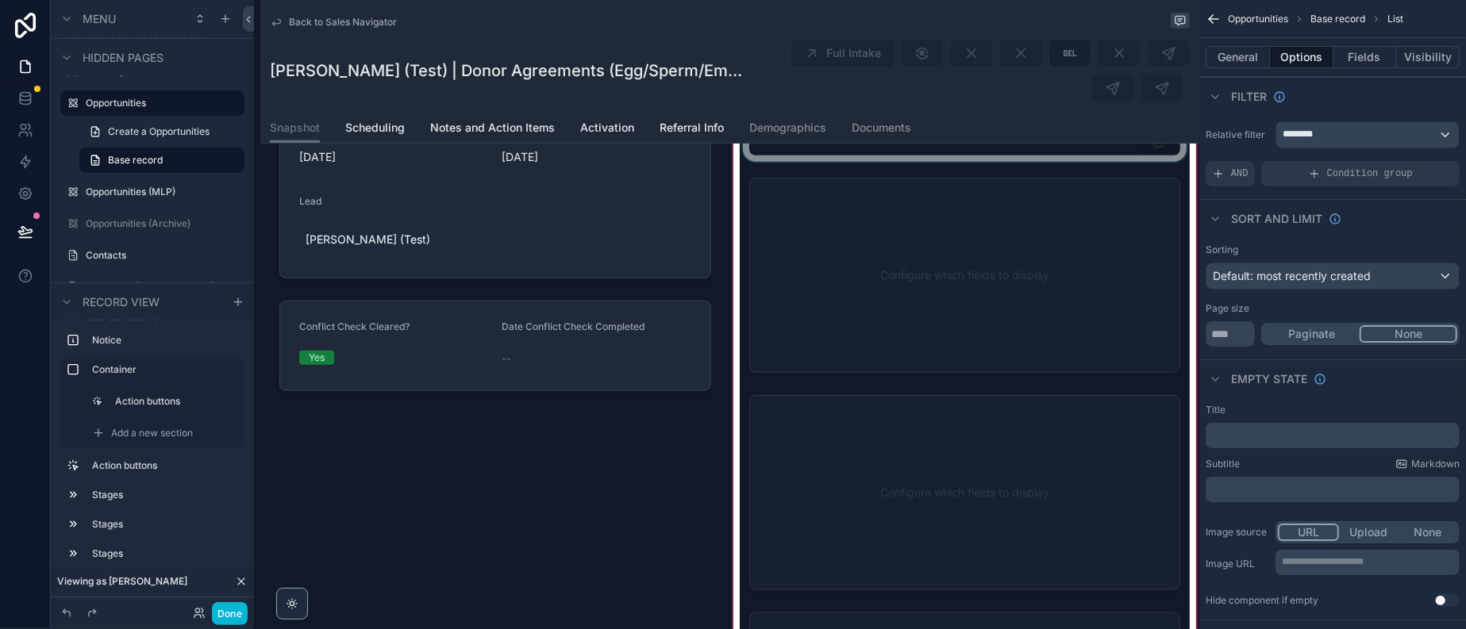
click at [987, 162] on div "scrollable content" at bounding box center [965, 141] width 451 height 41
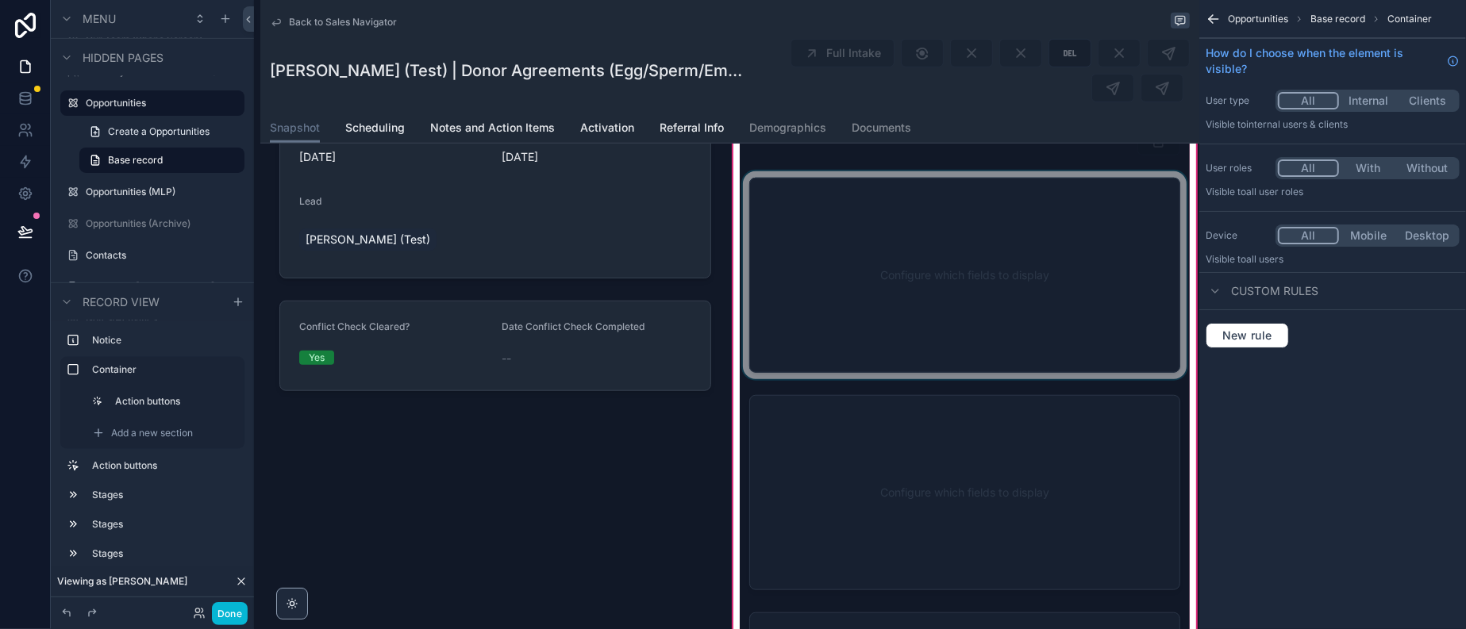
click at [963, 379] on div "scrollable content" at bounding box center [965, 275] width 451 height 208
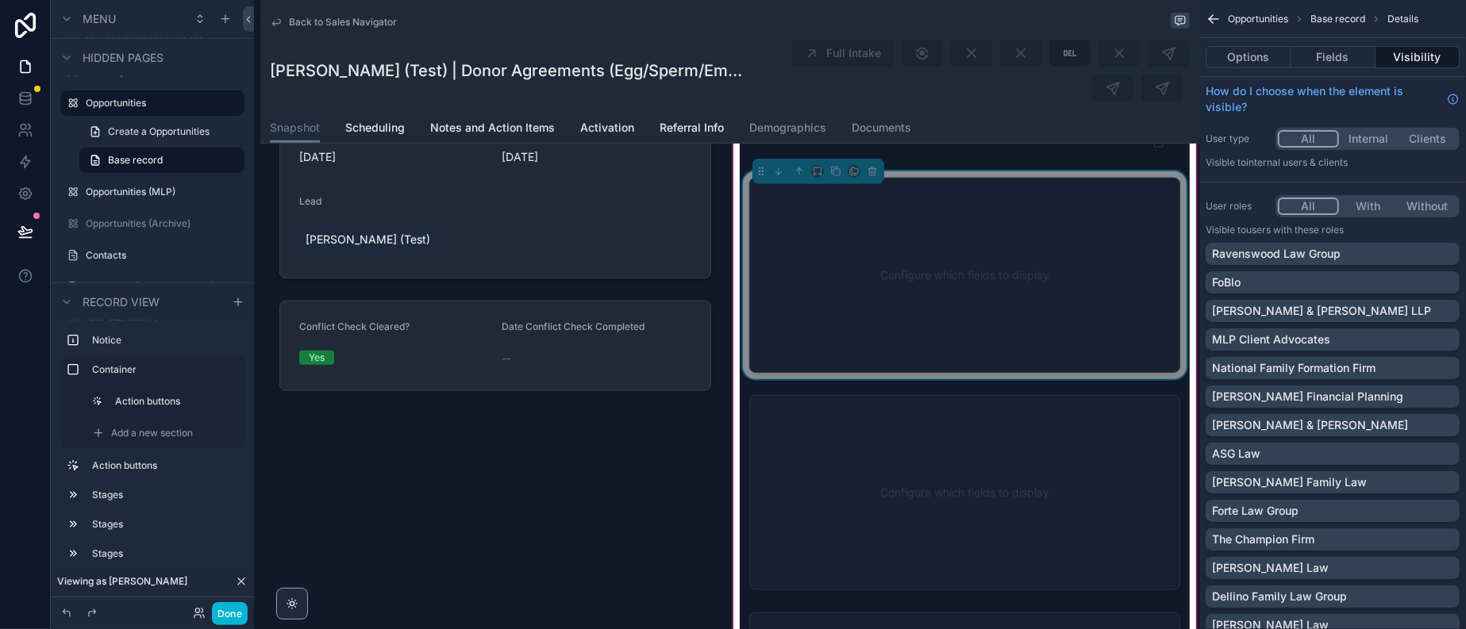
click at [963, 347] on div "Configure which fields to display" at bounding box center [964, 275] width 379 height 143
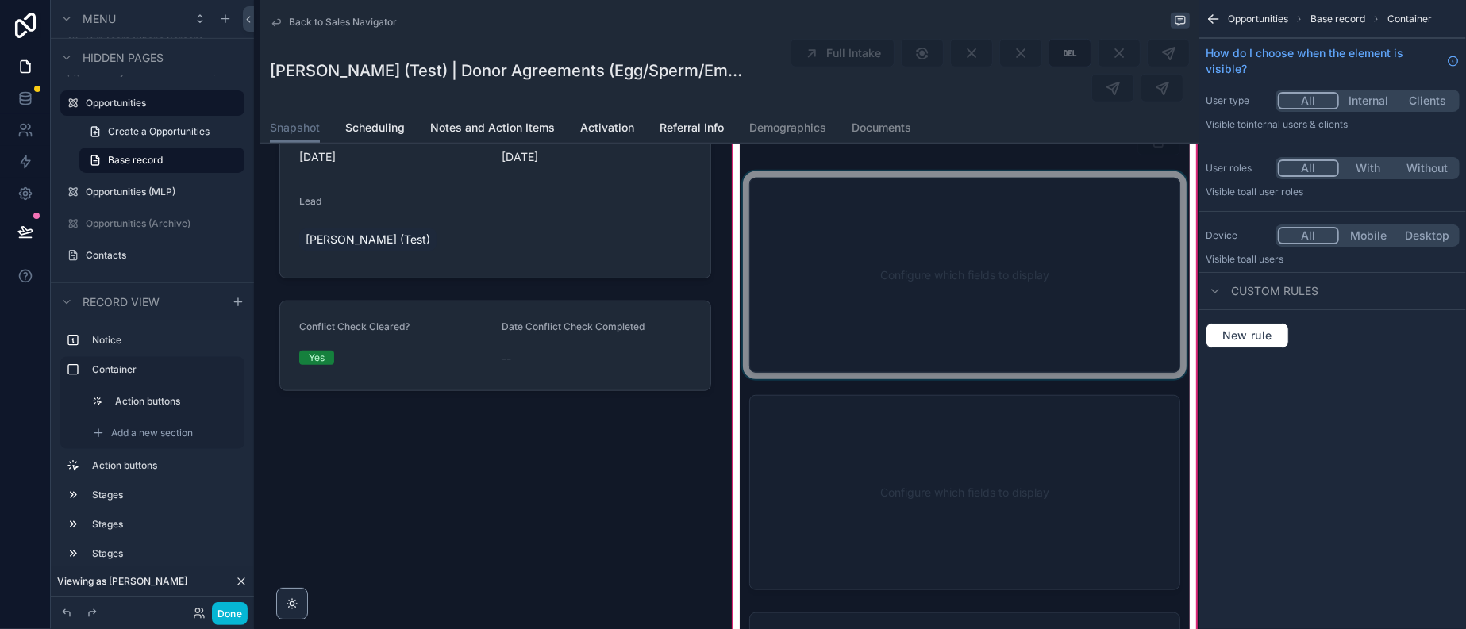
click at [1005, 379] on div "scrollable content" at bounding box center [965, 275] width 451 height 208
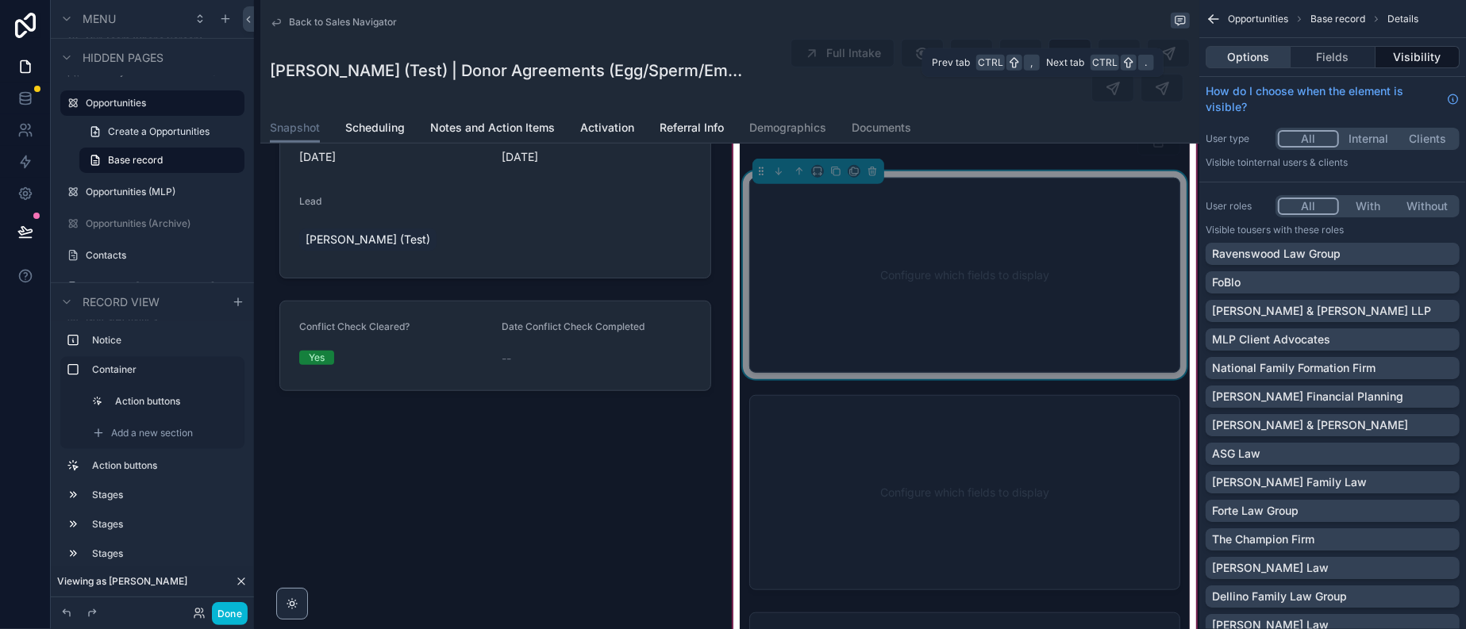
click at [1246, 60] on button "Options" at bounding box center [1248, 57] width 85 height 22
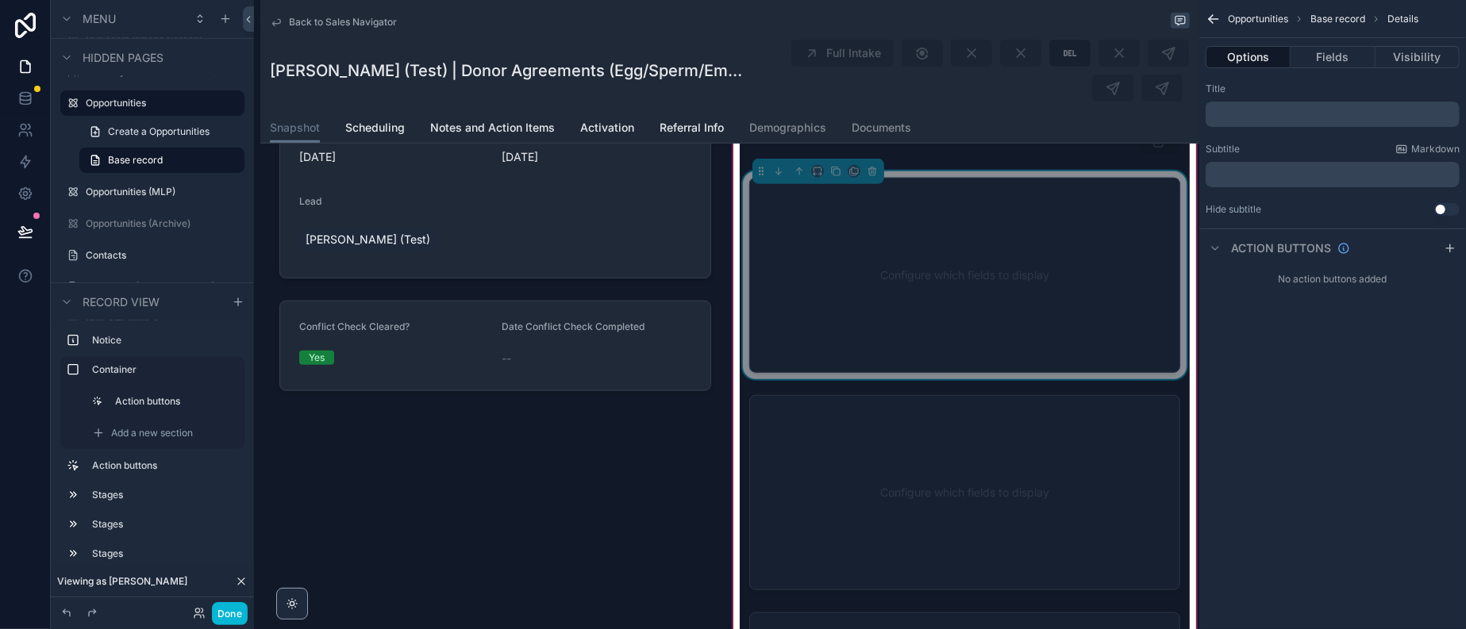
click at [942, 111] on div "scrollable content" at bounding box center [965, 42] width 451 height 138
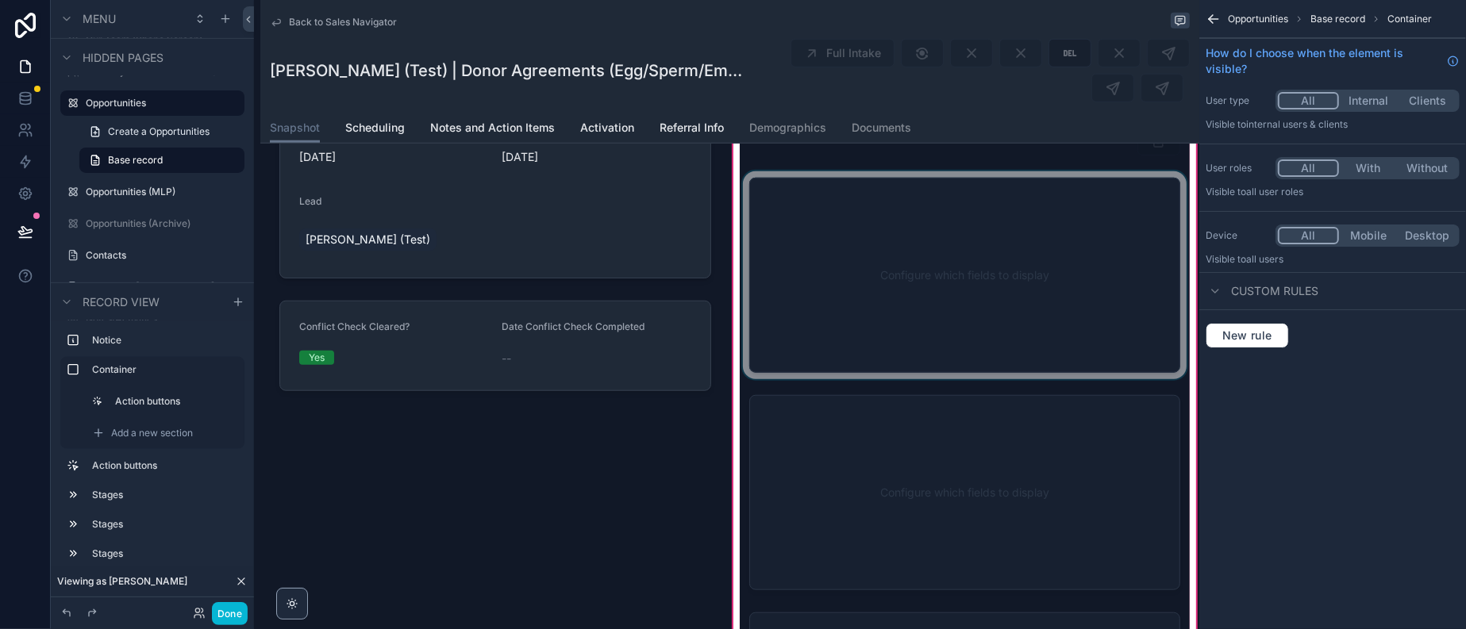
click at [942, 111] on div "scrollable content" at bounding box center [965, 42] width 451 height 138
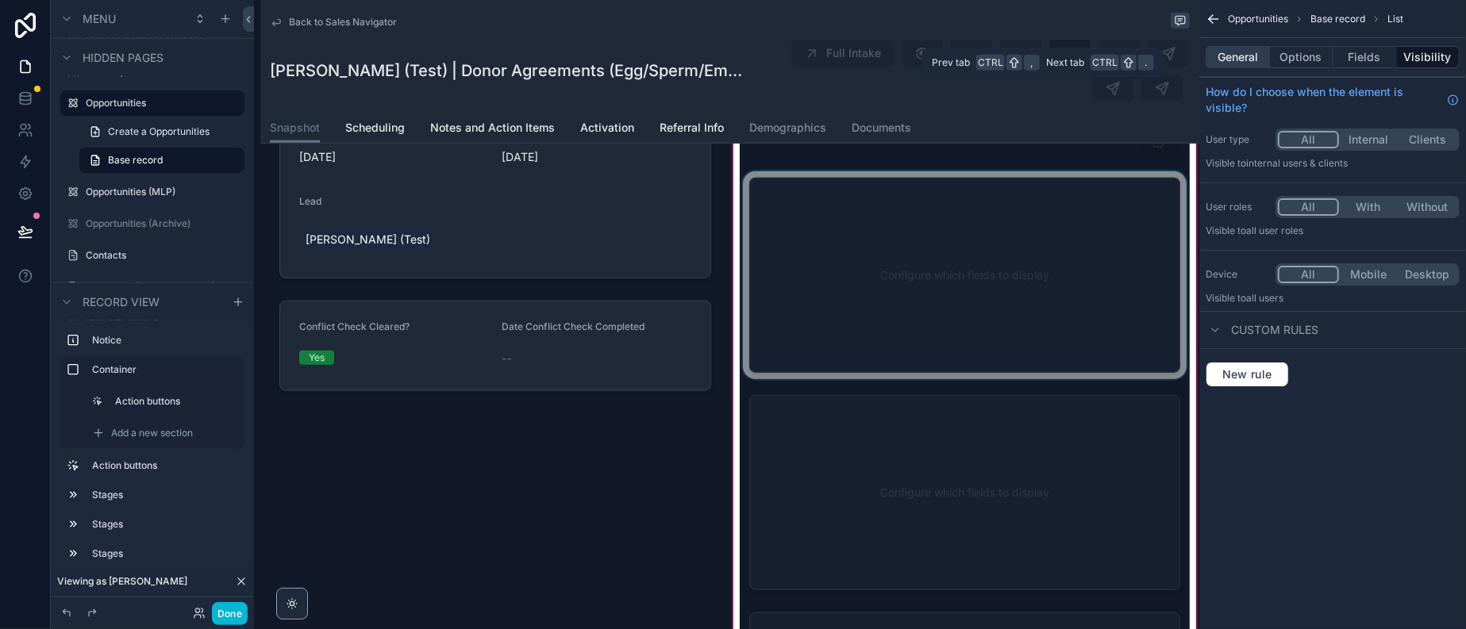
click at [1225, 63] on button "General" at bounding box center [1238, 57] width 64 height 22
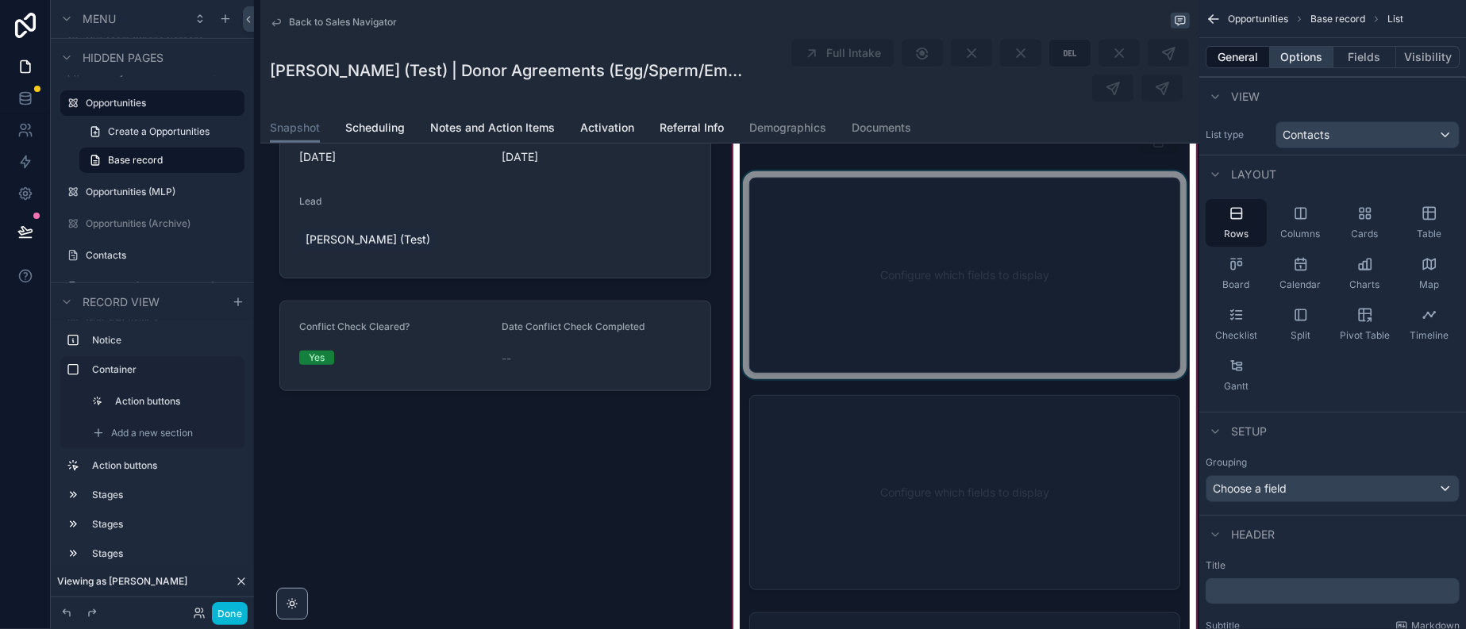
click at [1270, 65] on button "Options" at bounding box center [1301, 57] width 63 height 22
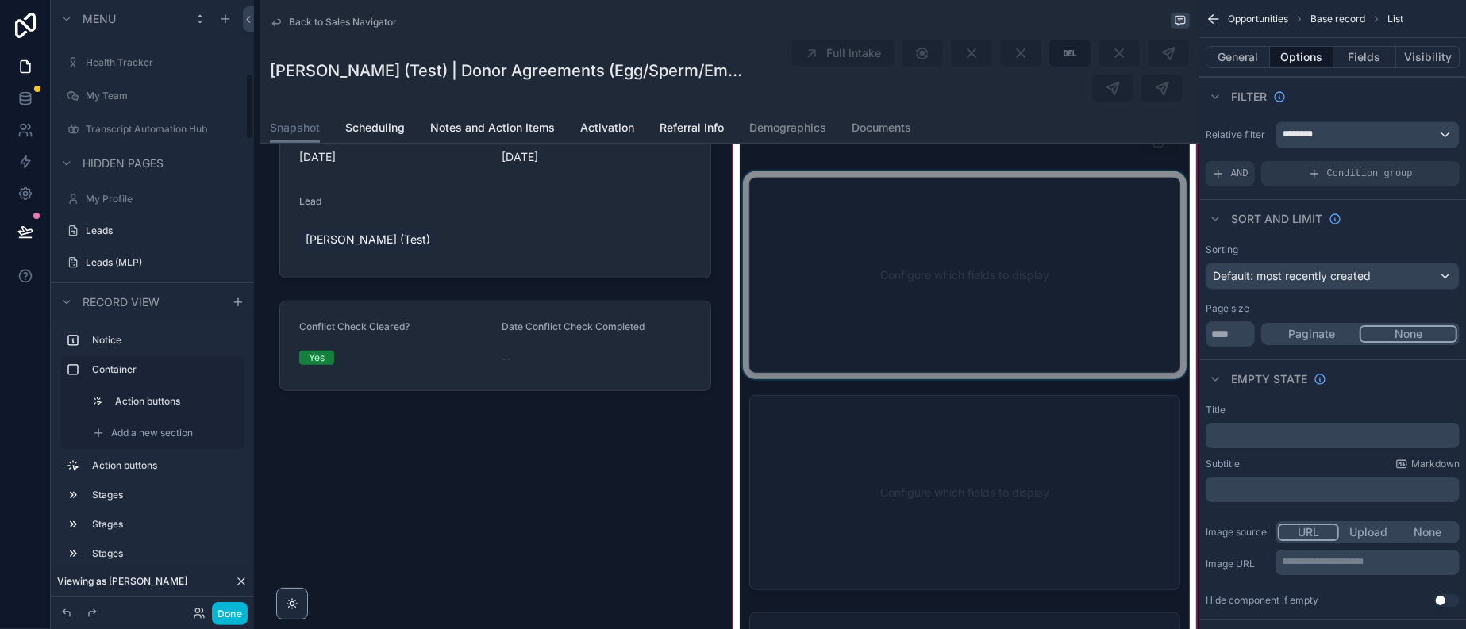
scroll to position [0, 0]
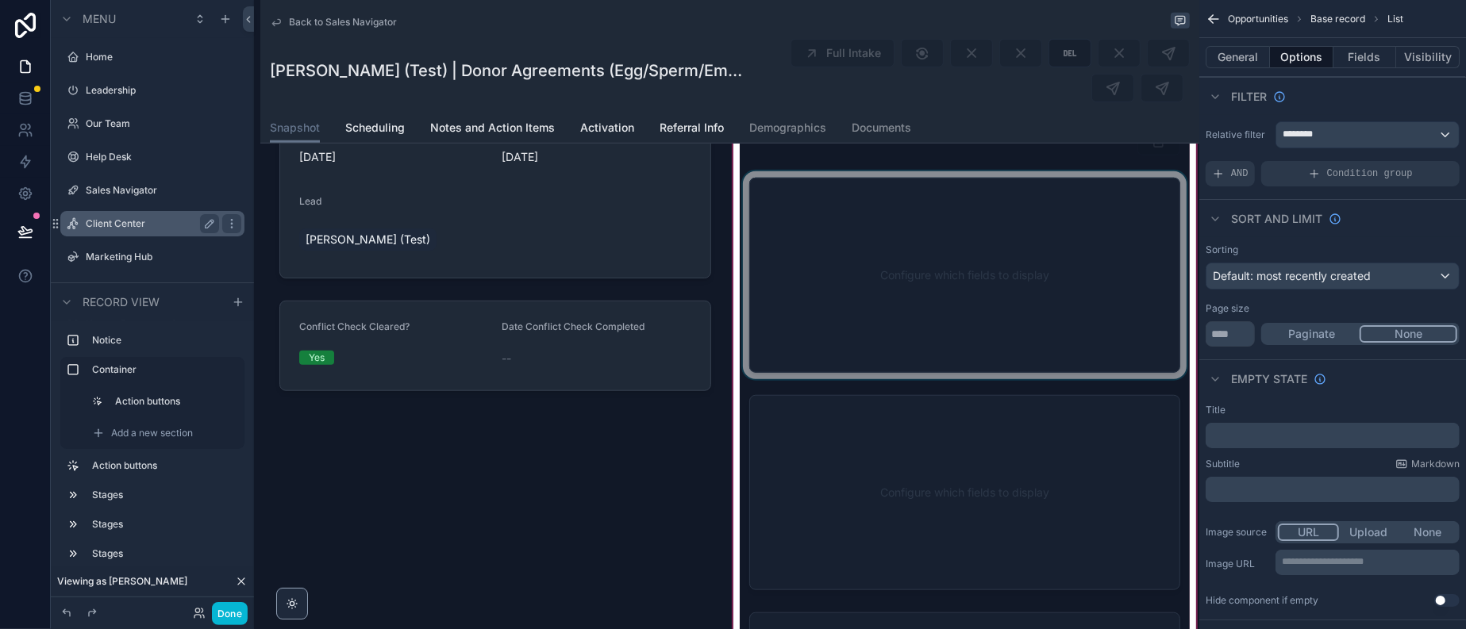
click at [135, 230] on label "Client Center" at bounding box center [149, 223] width 127 height 13
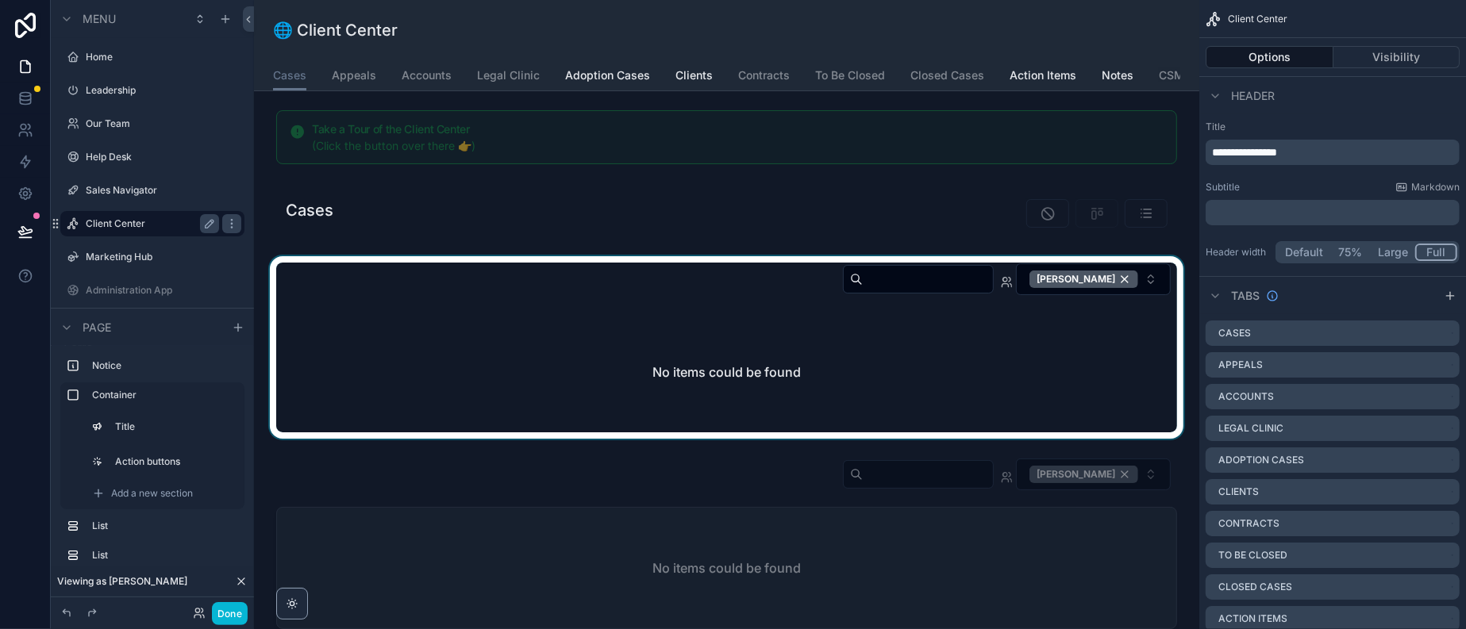
click at [1069, 328] on div "scrollable content" at bounding box center [727, 347] width 920 height 183
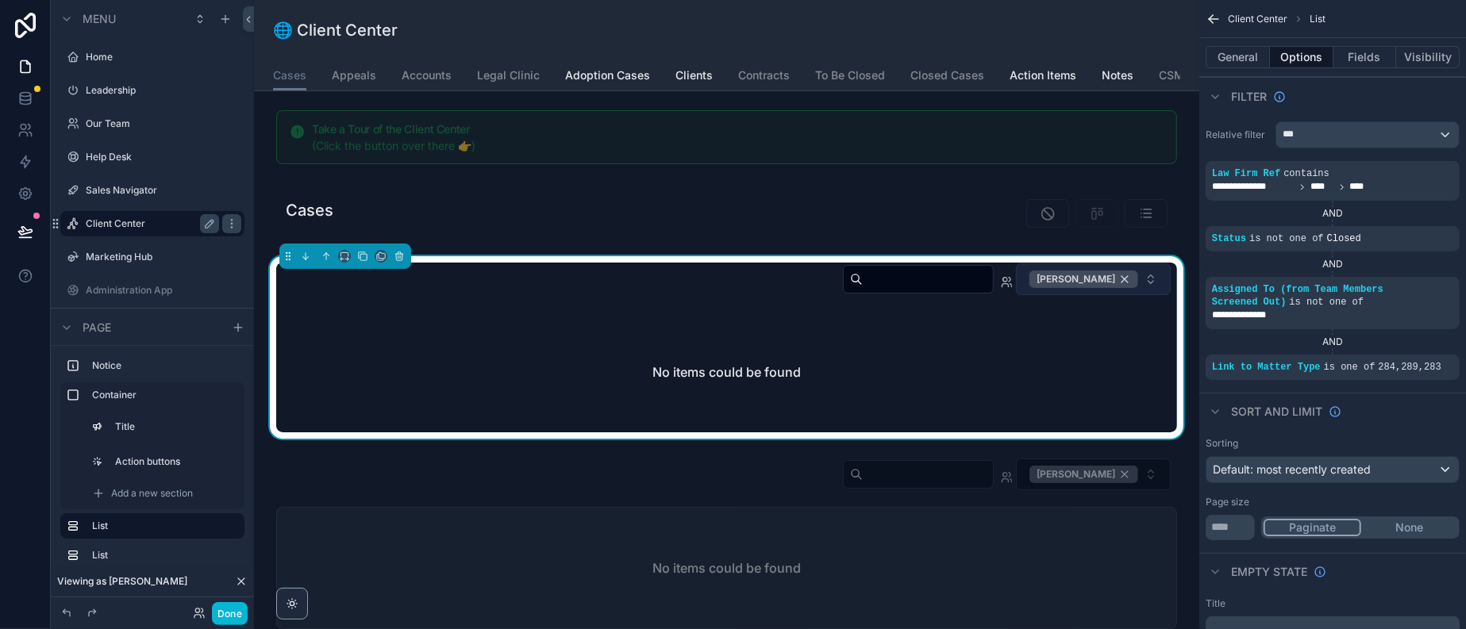
click at [1072, 288] on div "[PERSON_NAME]" at bounding box center [1083, 279] width 109 height 17
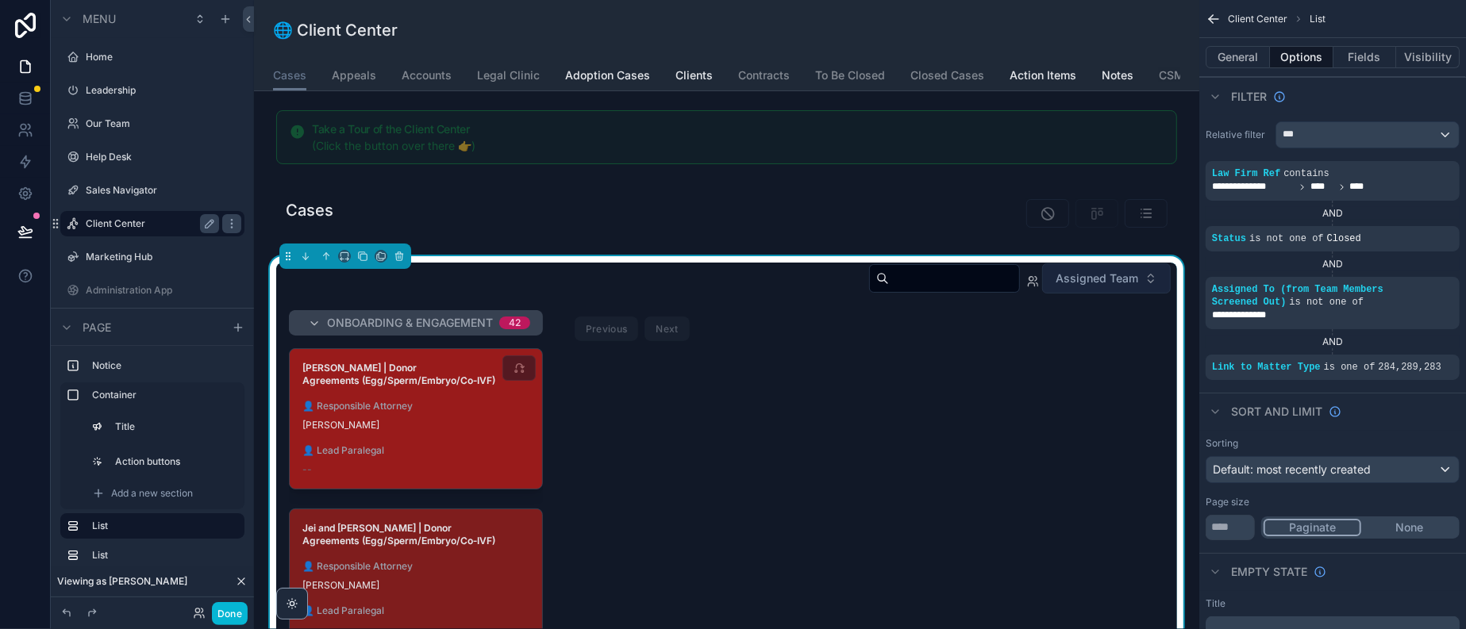
click at [520, 432] on div "[PERSON_NAME]" at bounding box center [415, 425] width 227 height 13
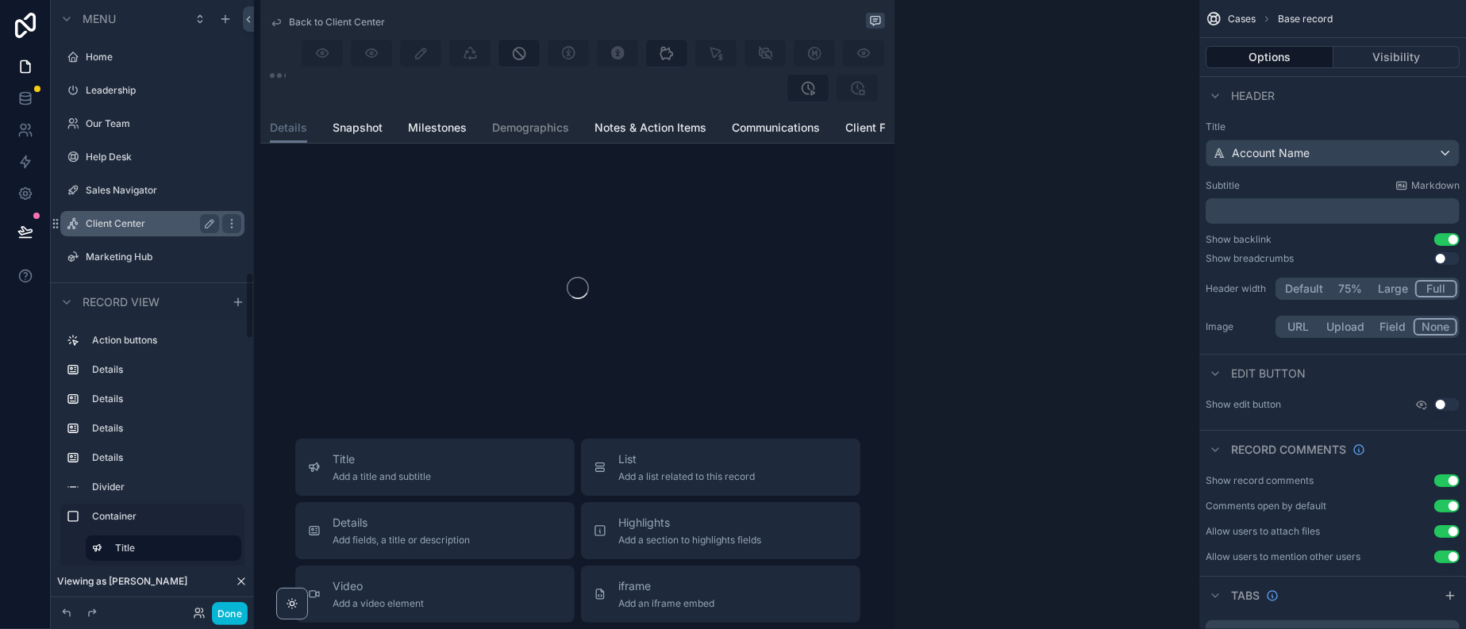
scroll to position [2453, 0]
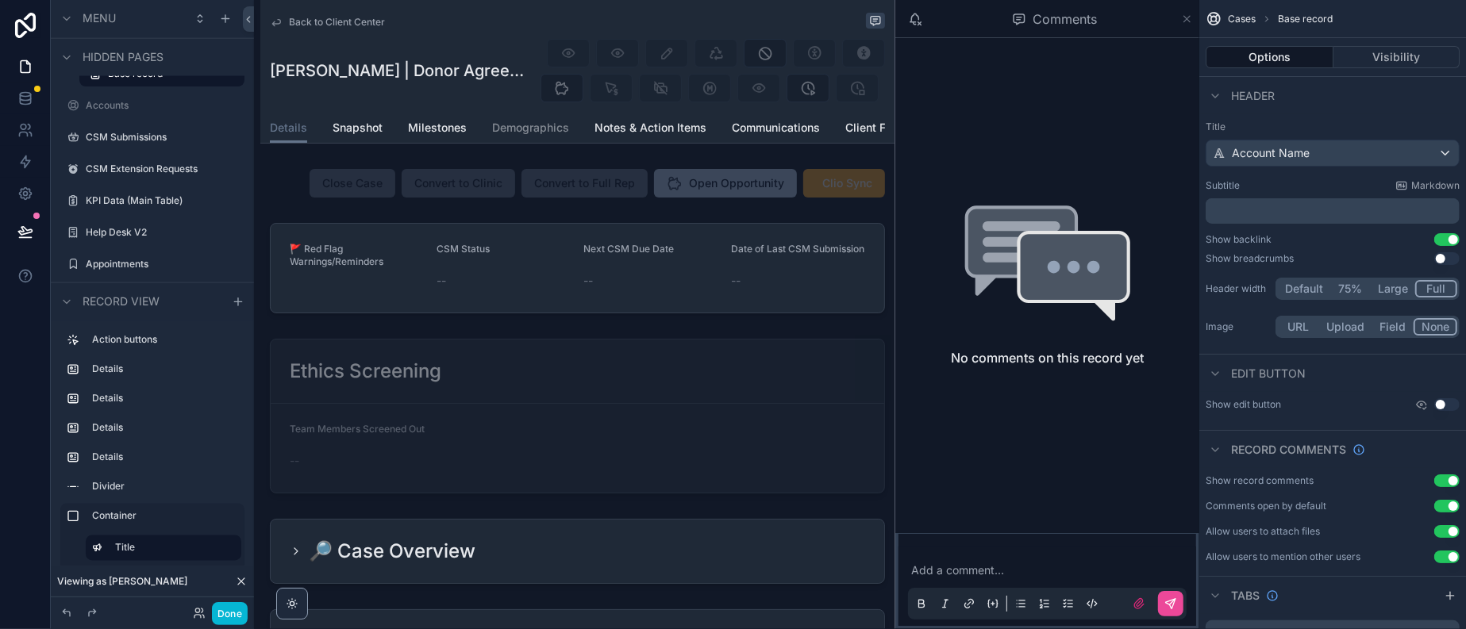
click at [1181, 23] on icon "scrollable content" at bounding box center [1187, 19] width 12 height 13
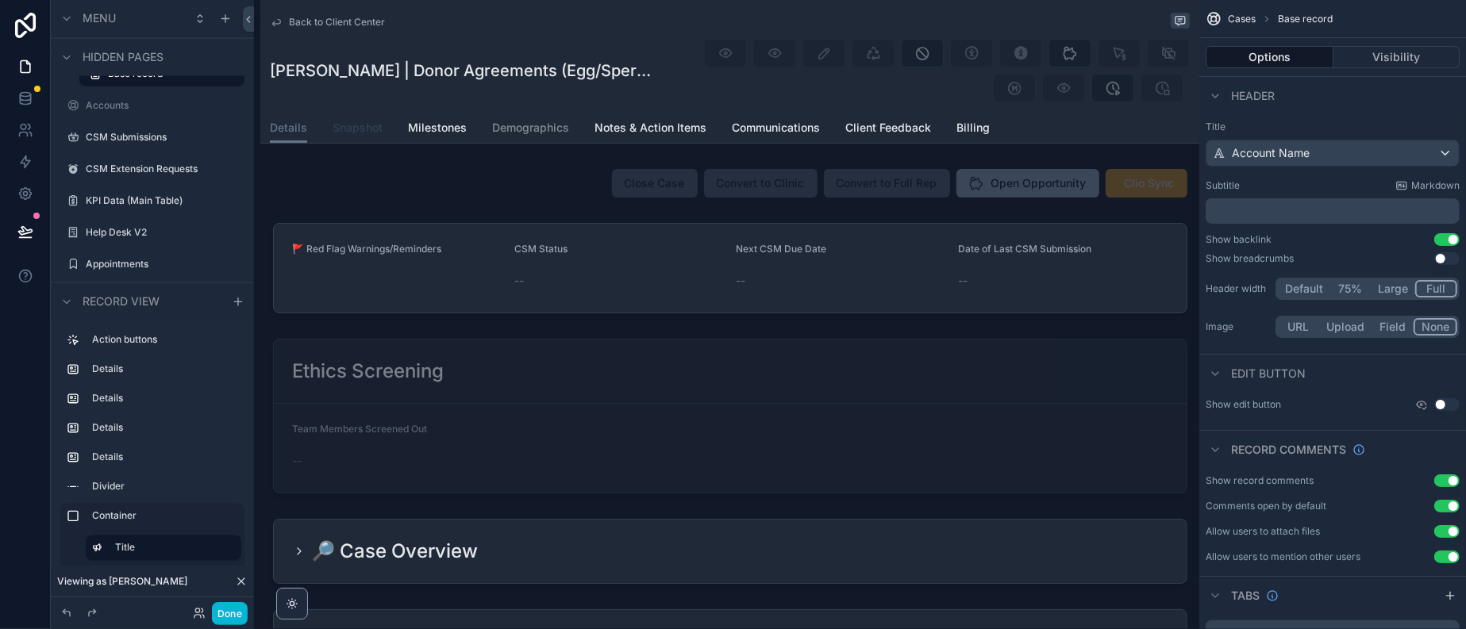
click at [383, 145] on link "Snapshot" at bounding box center [358, 129] width 50 height 32
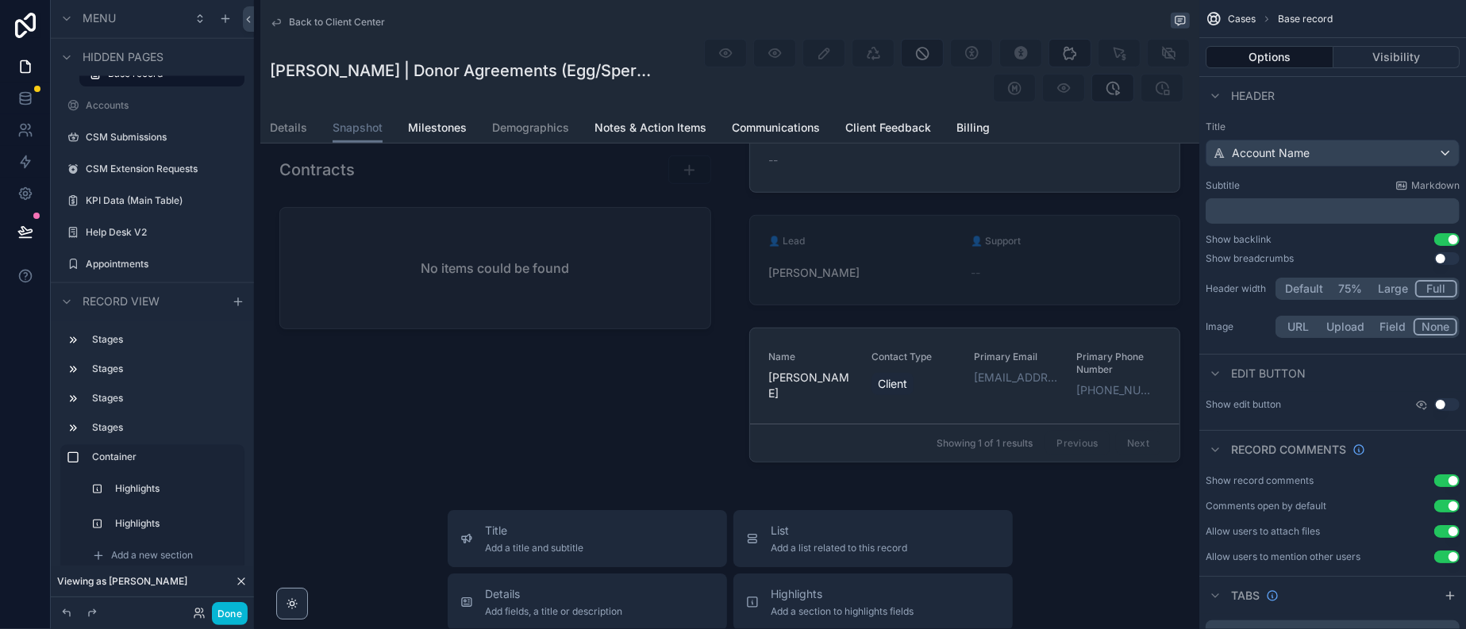
scroll to position [992, 0]
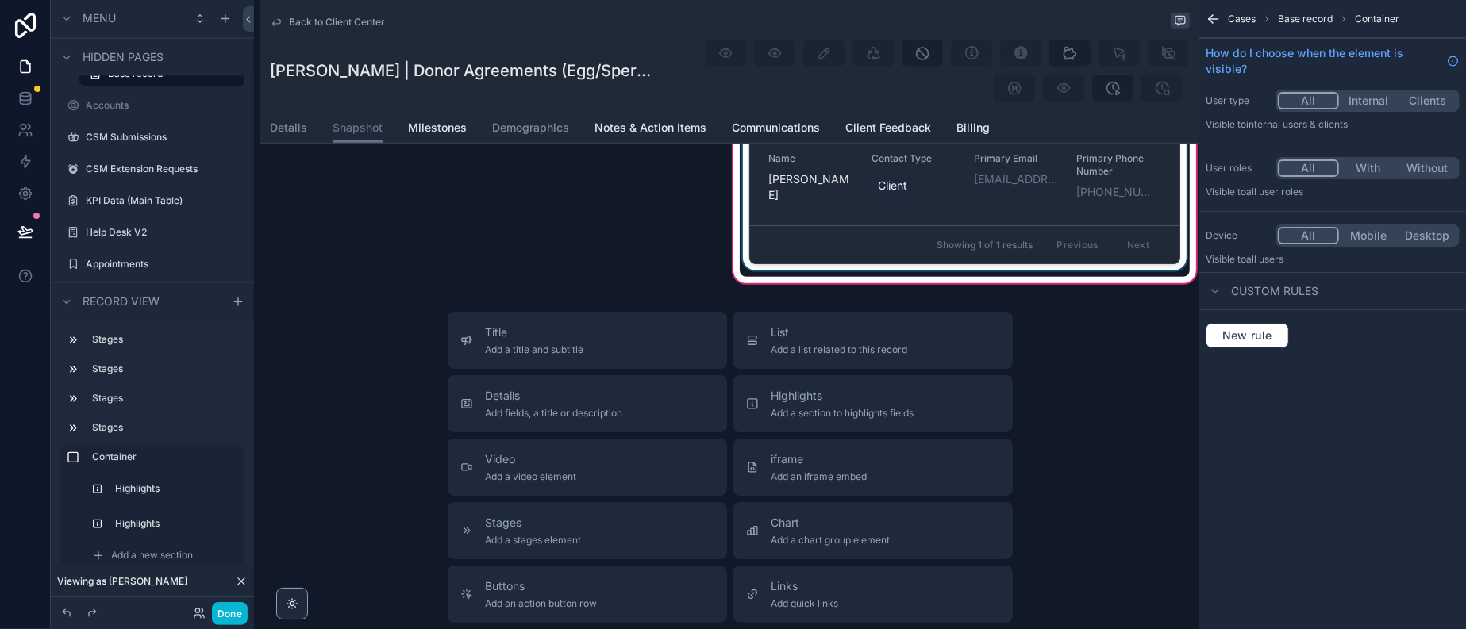
click at [881, 277] on div "scrollable content" at bounding box center [965, 200] width 451 height 154
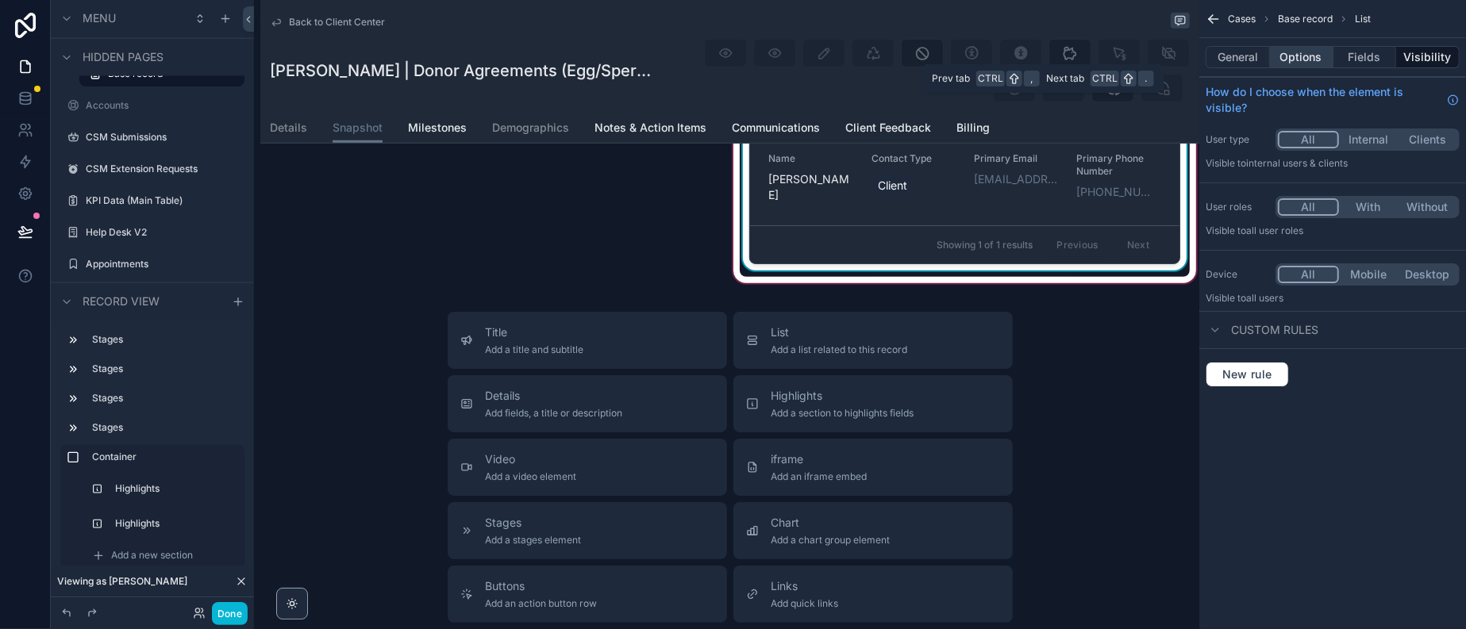
click at [1275, 58] on button "Options" at bounding box center [1301, 57] width 63 height 22
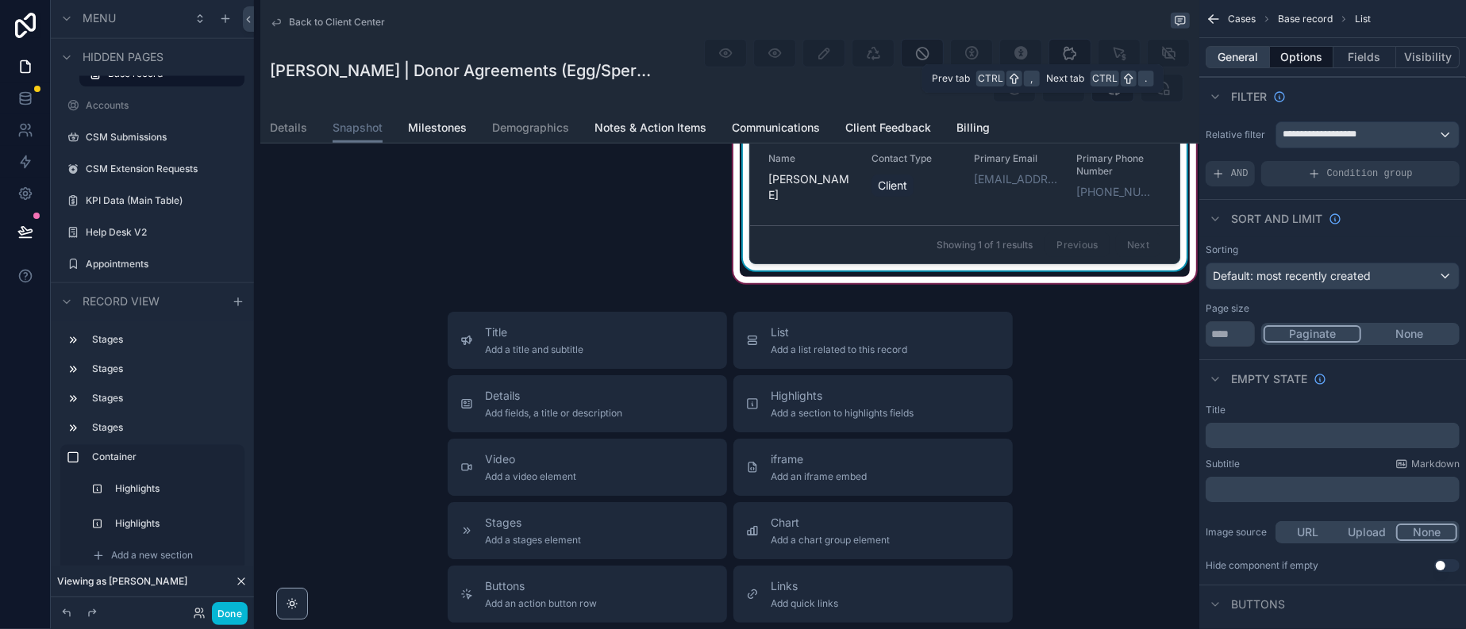
click at [1221, 60] on button "General" at bounding box center [1238, 57] width 64 height 22
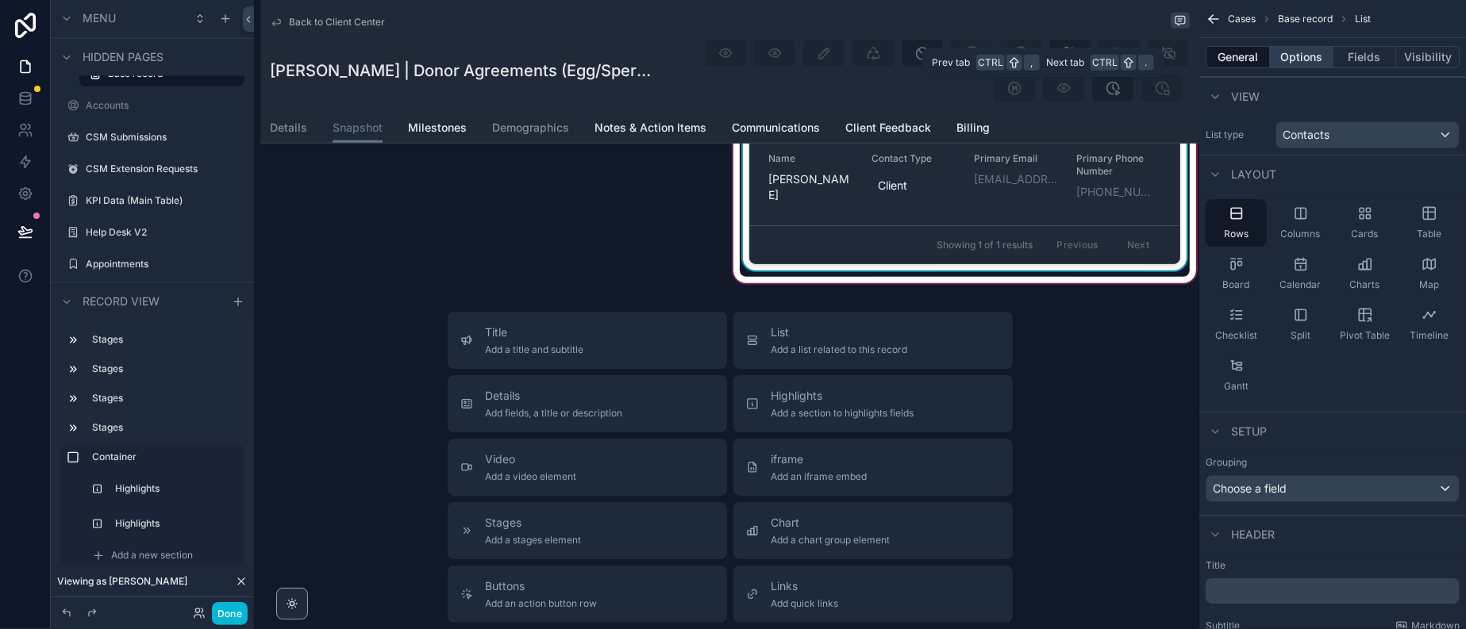
click at [1286, 63] on button "Options" at bounding box center [1301, 57] width 63 height 22
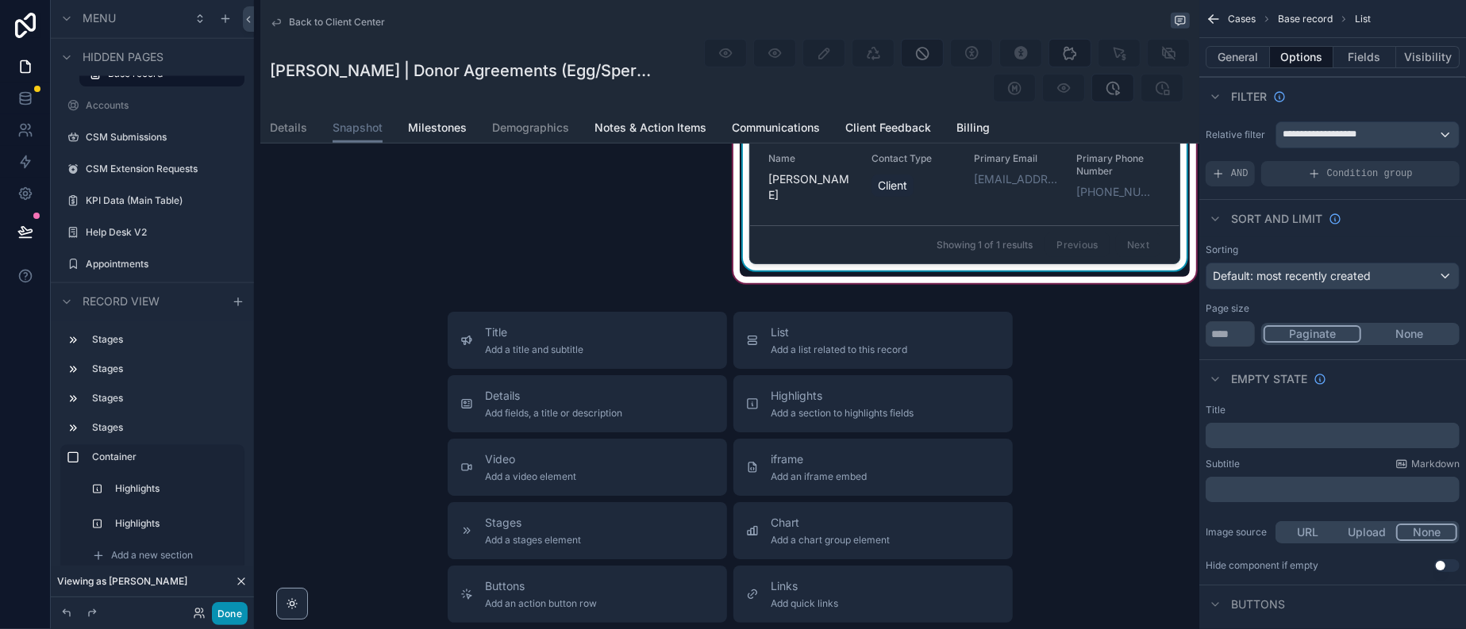
drag, startPoint x: 248, startPoint y: 606, endPoint x: 260, endPoint y: 610, distance: 11.8
click at [248, 606] on button "Done" at bounding box center [230, 613] width 36 height 23
click at [0, 0] on div "KD [PERSON_NAME]" at bounding box center [0, 0] width 0 height 0
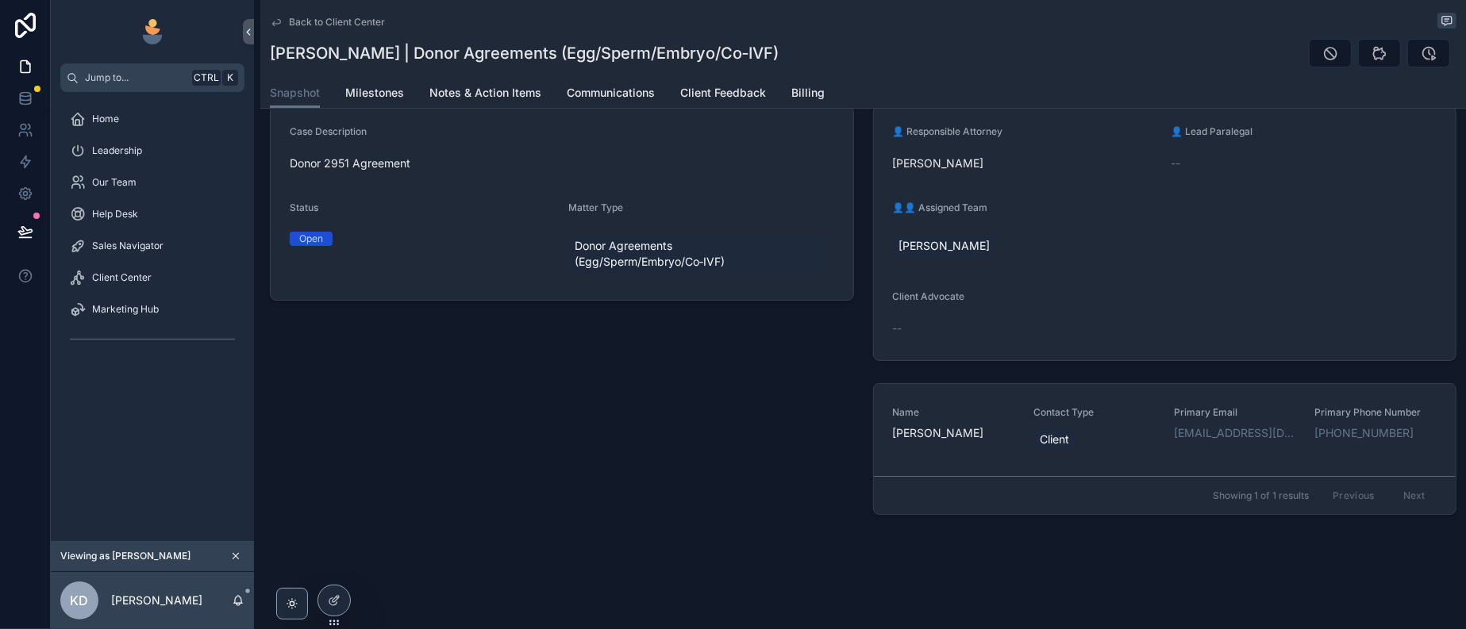
scroll to position [285, 0]
drag, startPoint x: 144, startPoint y: 264, endPoint x: 471, endPoint y: 260, distance: 326.2
click at [144, 259] on div "Sales Navigator" at bounding box center [152, 245] width 165 height 25
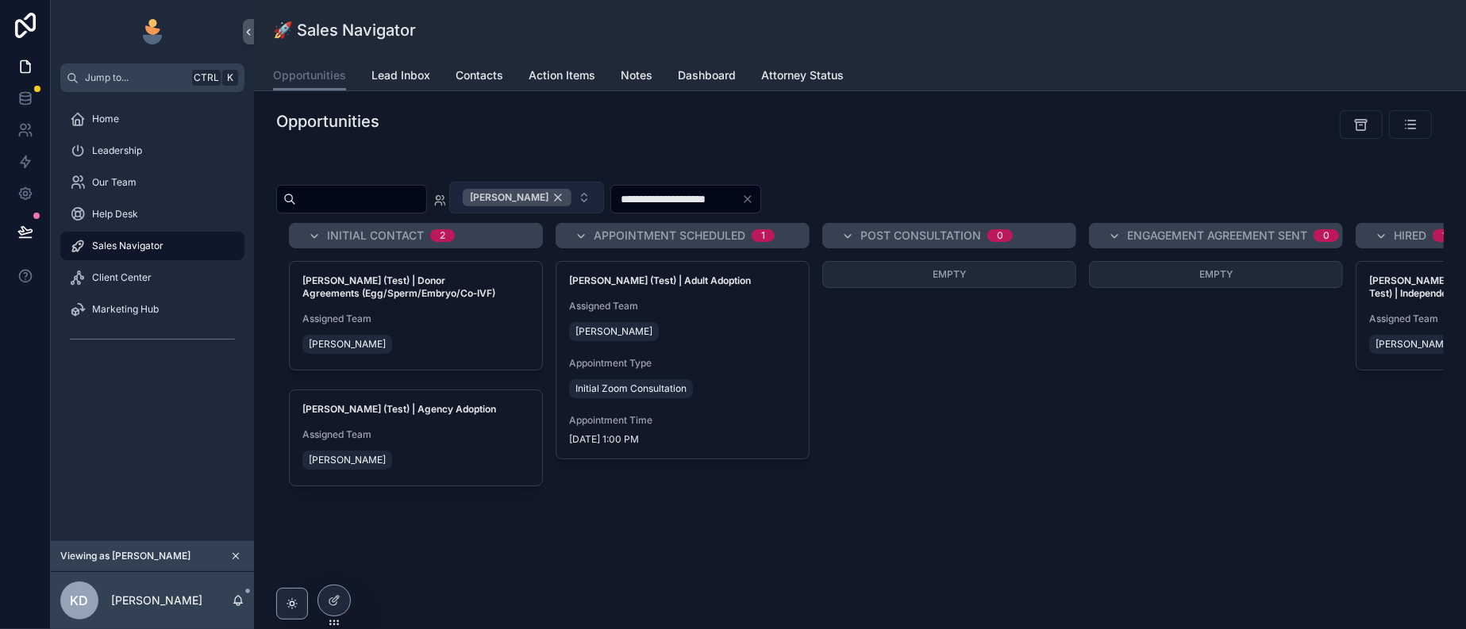
click at [571, 206] on div "[PERSON_NAME]" at bounding box center [517, 197] width 109 height 17
click at [410, 210] on input "scrollable content" at bounding box center [361, 199] width 130 height 22
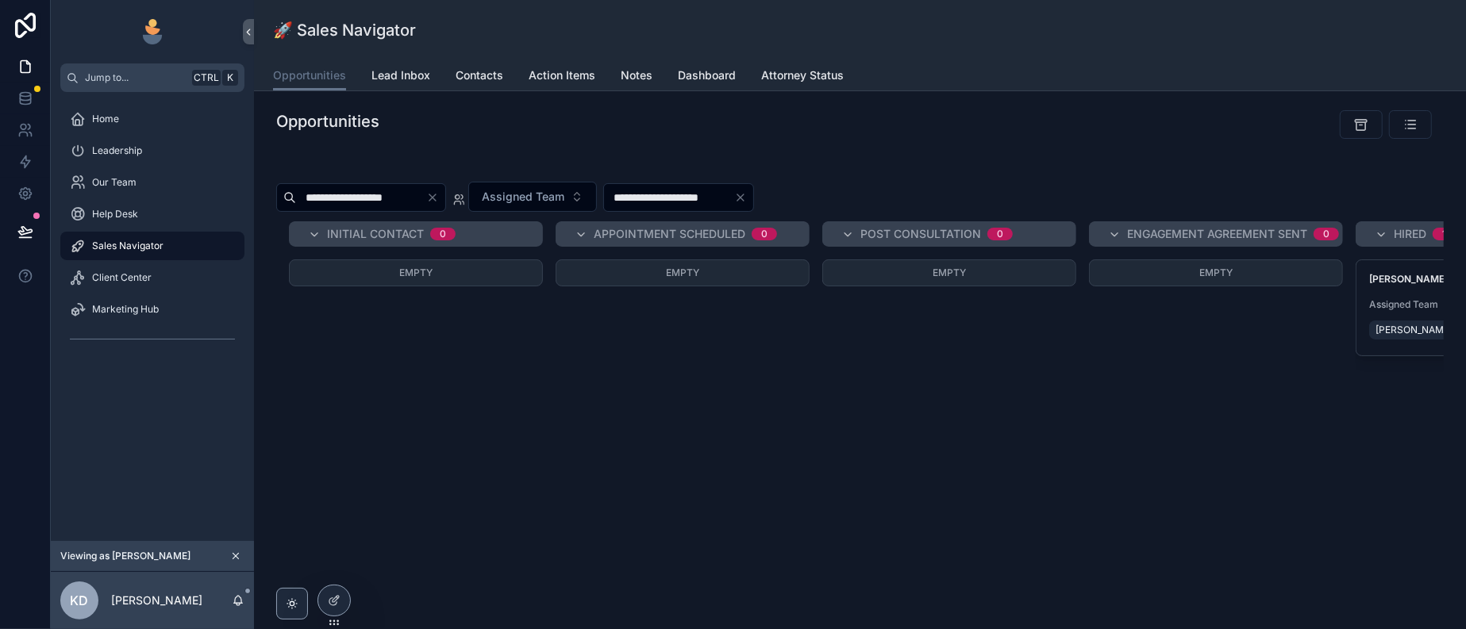
scroll to position [166, 0]
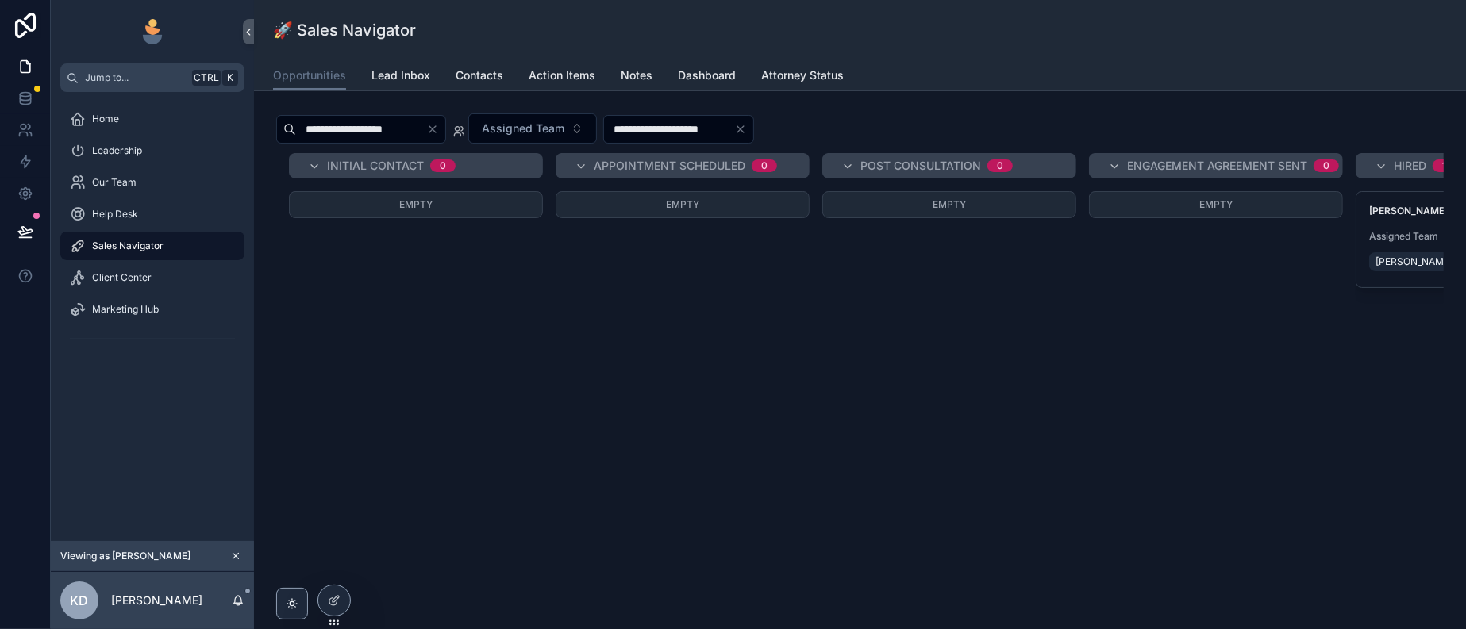
type input "**********"
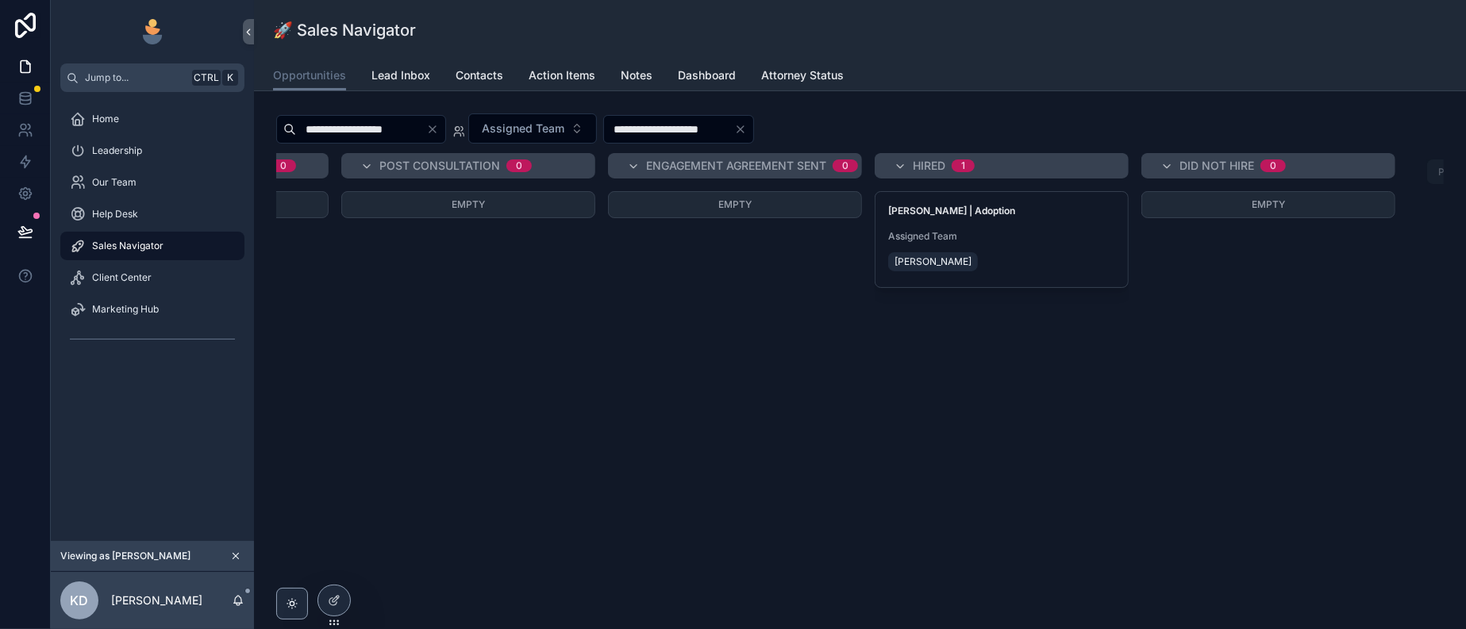
scroll to position [0, 878]
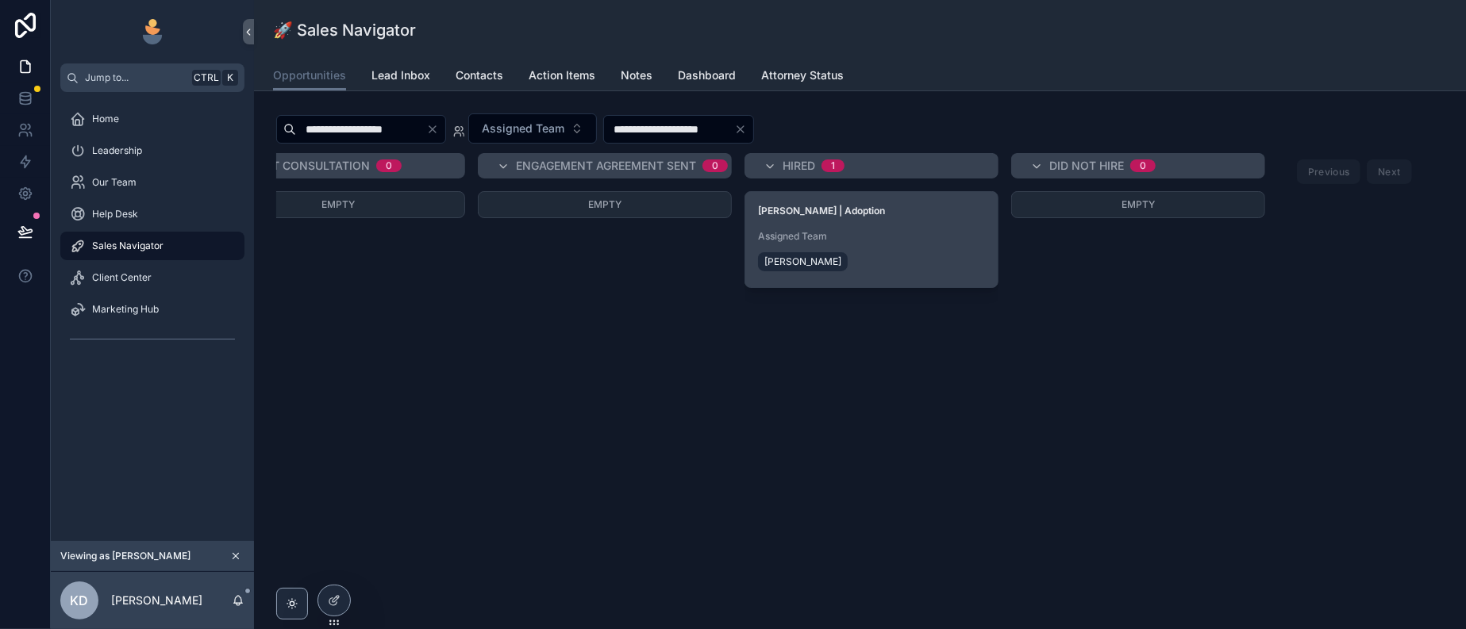
click at [851, 249] on div "[PERSON_NAME]" at bounding box center [871, 261] width 227 height 25
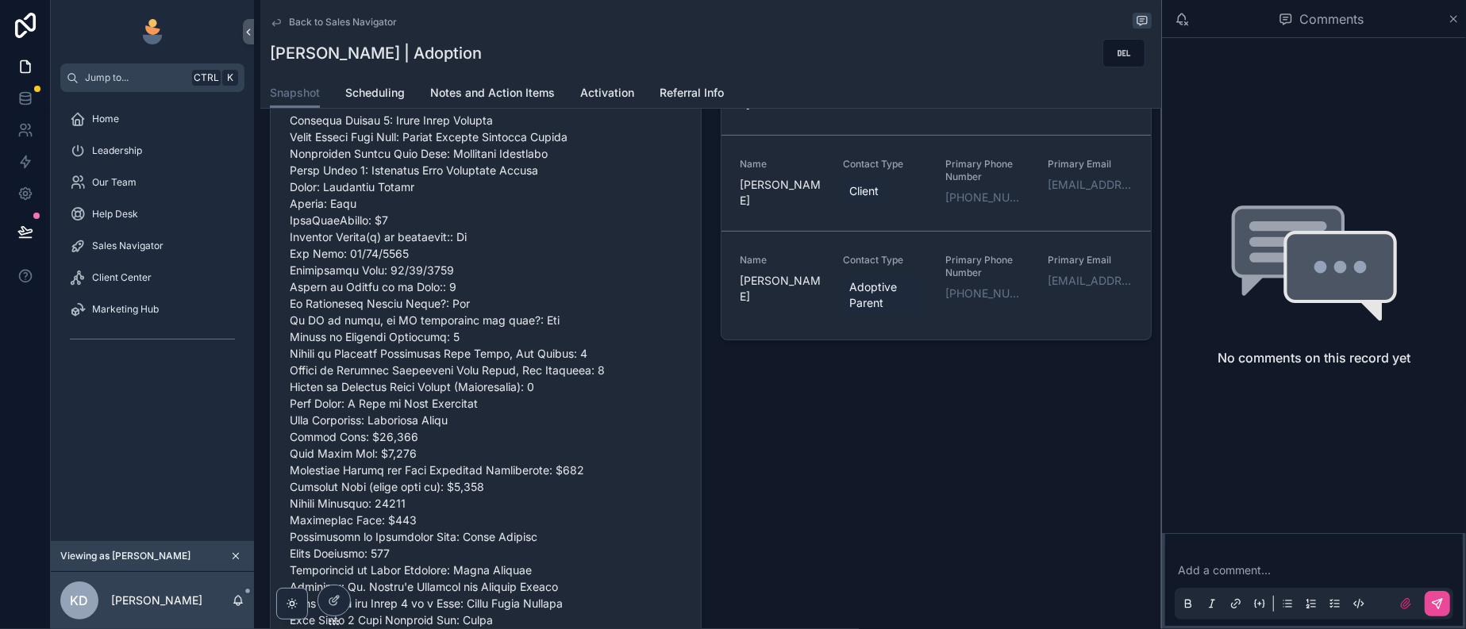
scroll to position [198, 0]
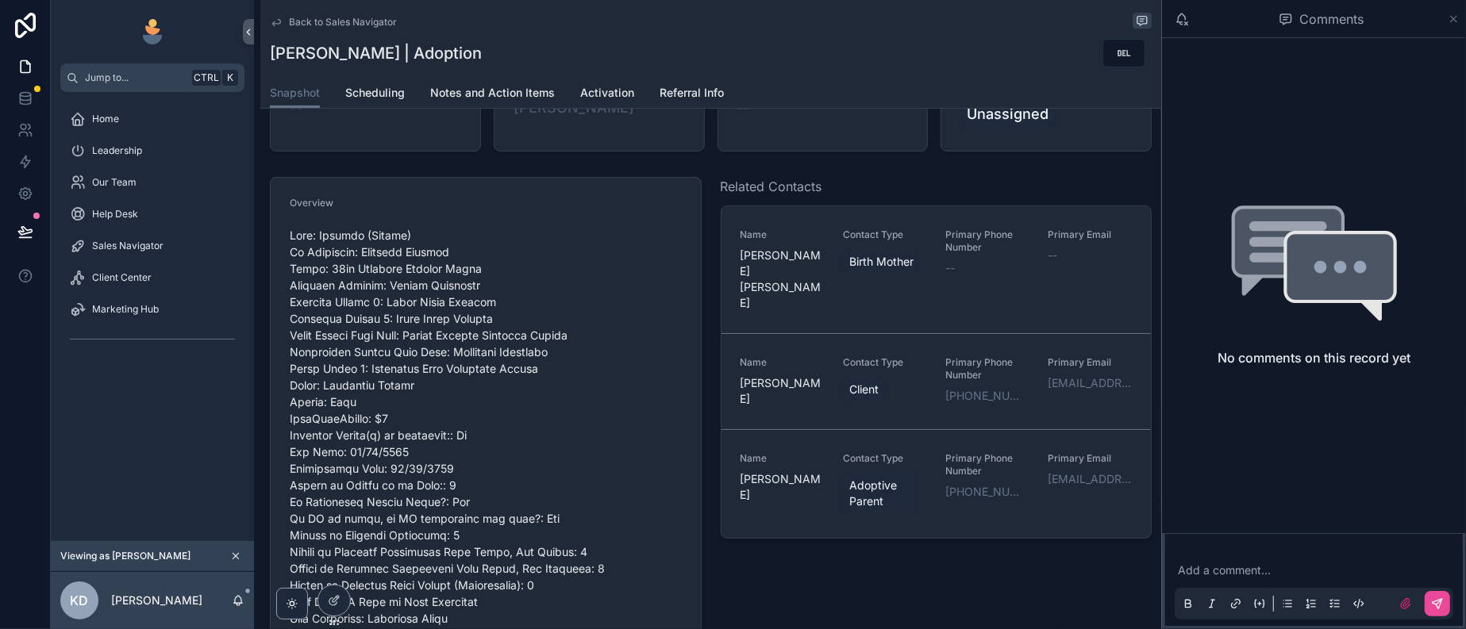
click at [1457, 21] on icon "scrollable content" at bounding box center [1454, 19] width 12 height 13
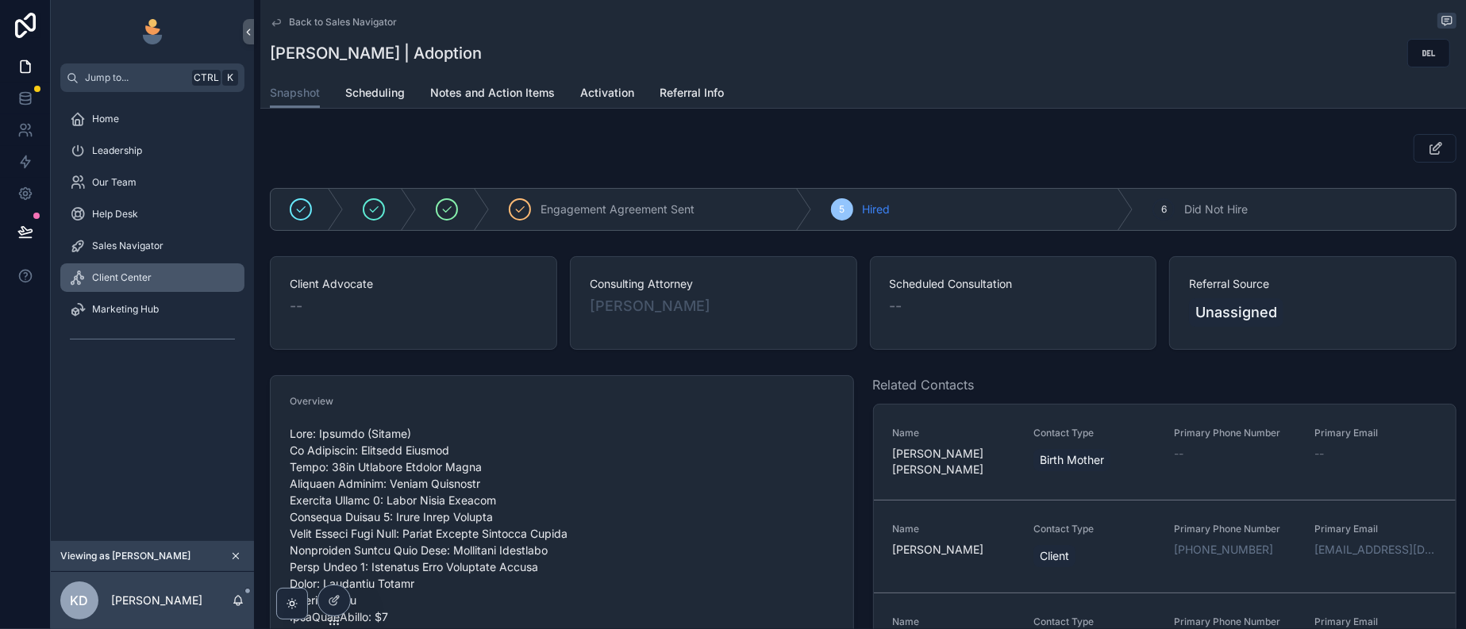
drag, startPoint x: 127, startPoint y: 313, endPoint x: 340, endPoint y: 321, distance: 212.8
click at [127, 284] on span "Client Center" at bounding box center [122, 277] width 60 height 13
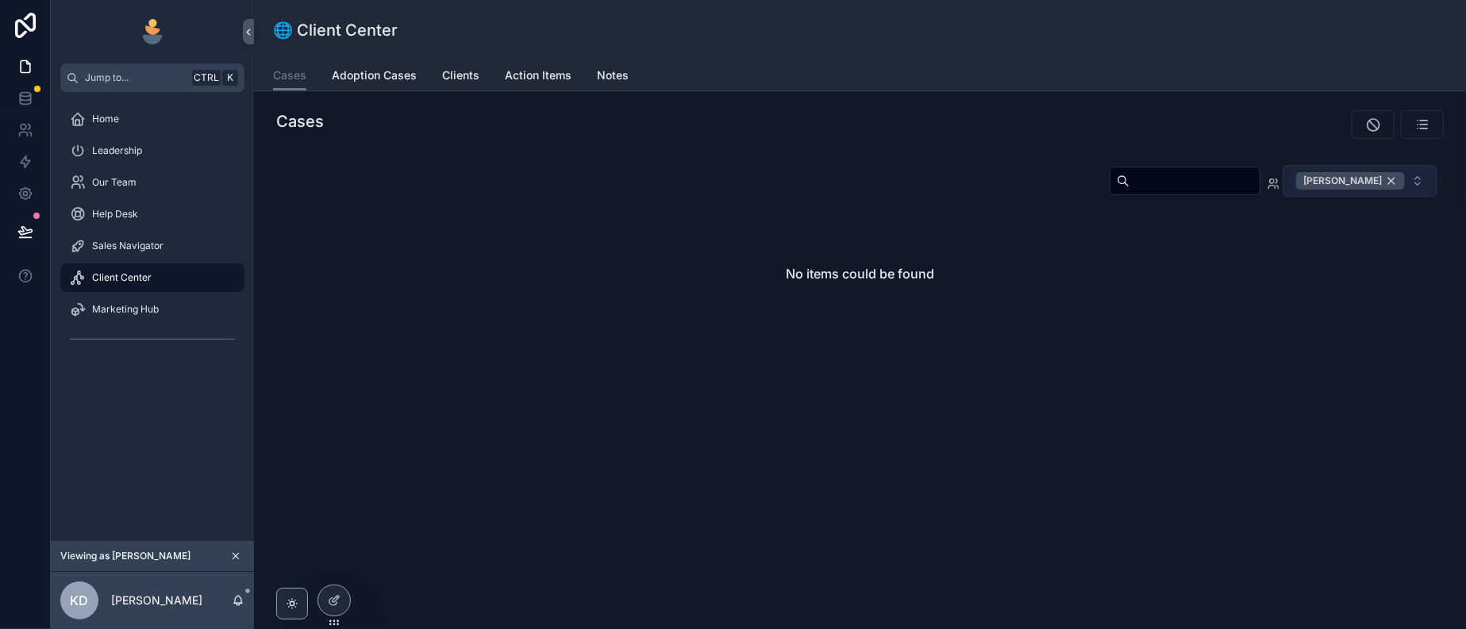
click at [1379, 190] on div "[PERSON_NAME]" at bounding box center [1350, 180] width 109 height 17
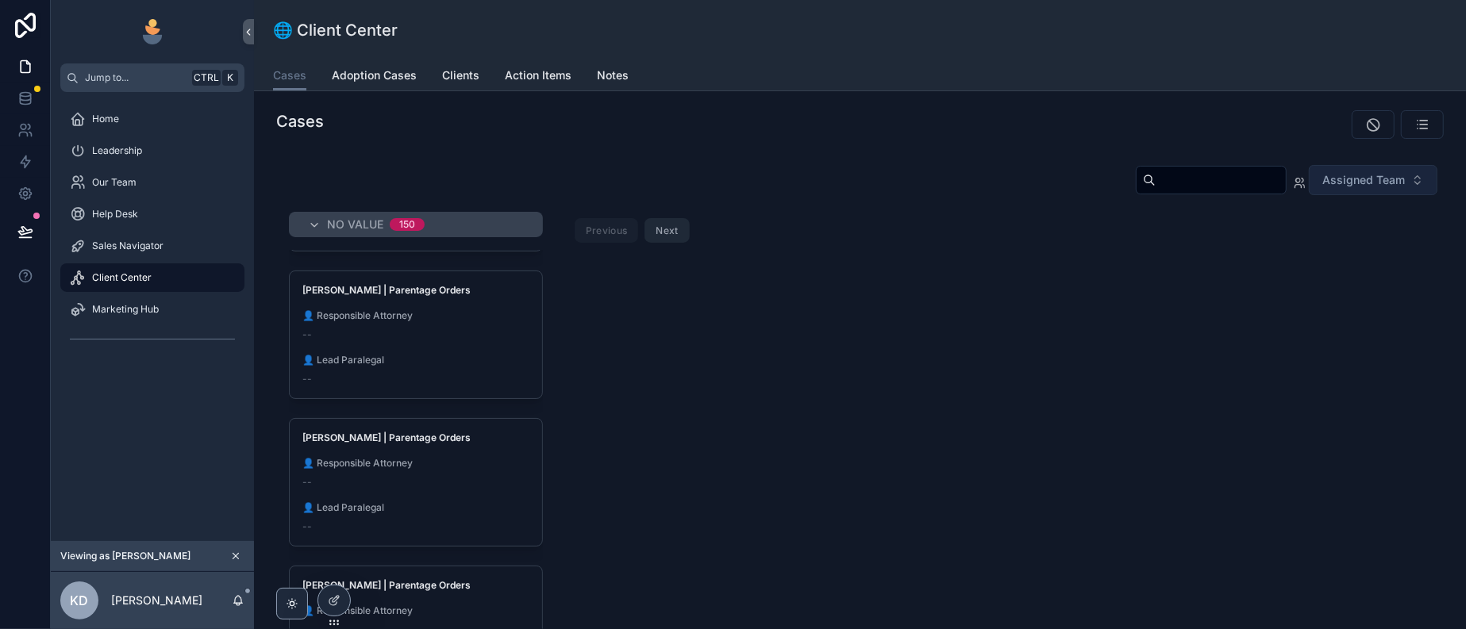
scroll to position [397, 0]
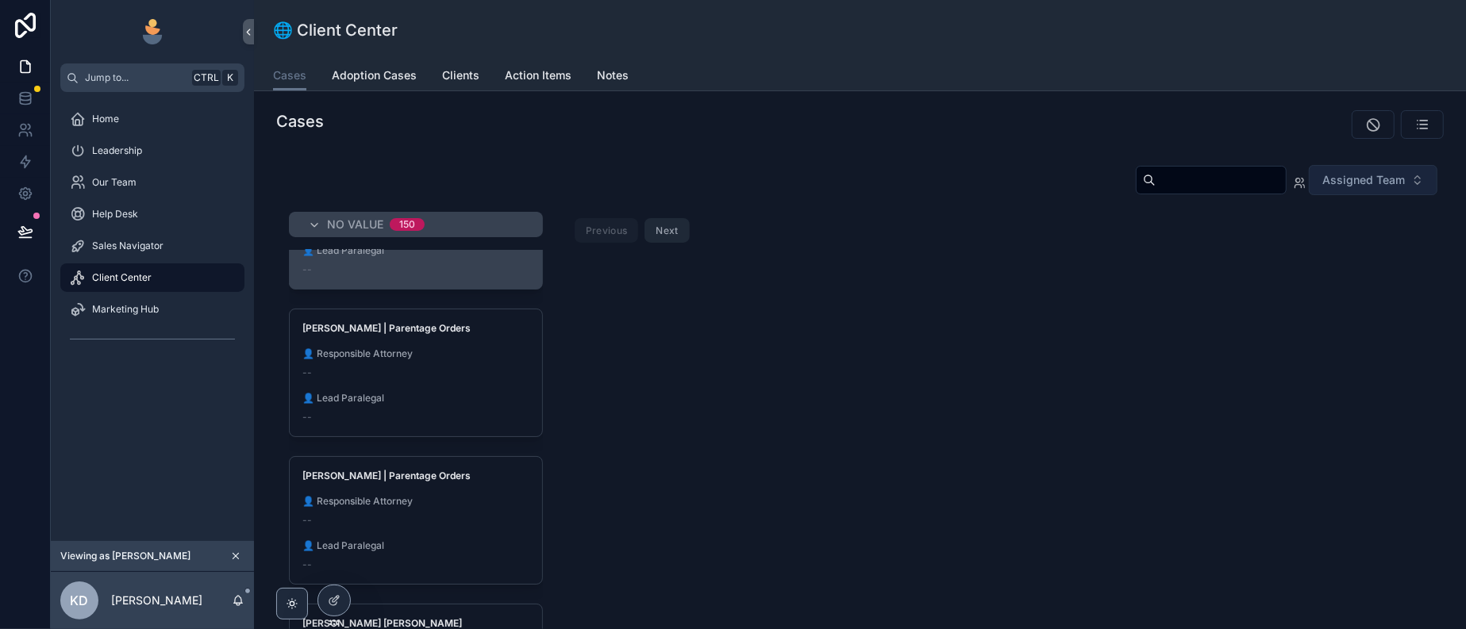
click at [513, 276] on div "--" at bounding box center [415, 269] width 227 height 13
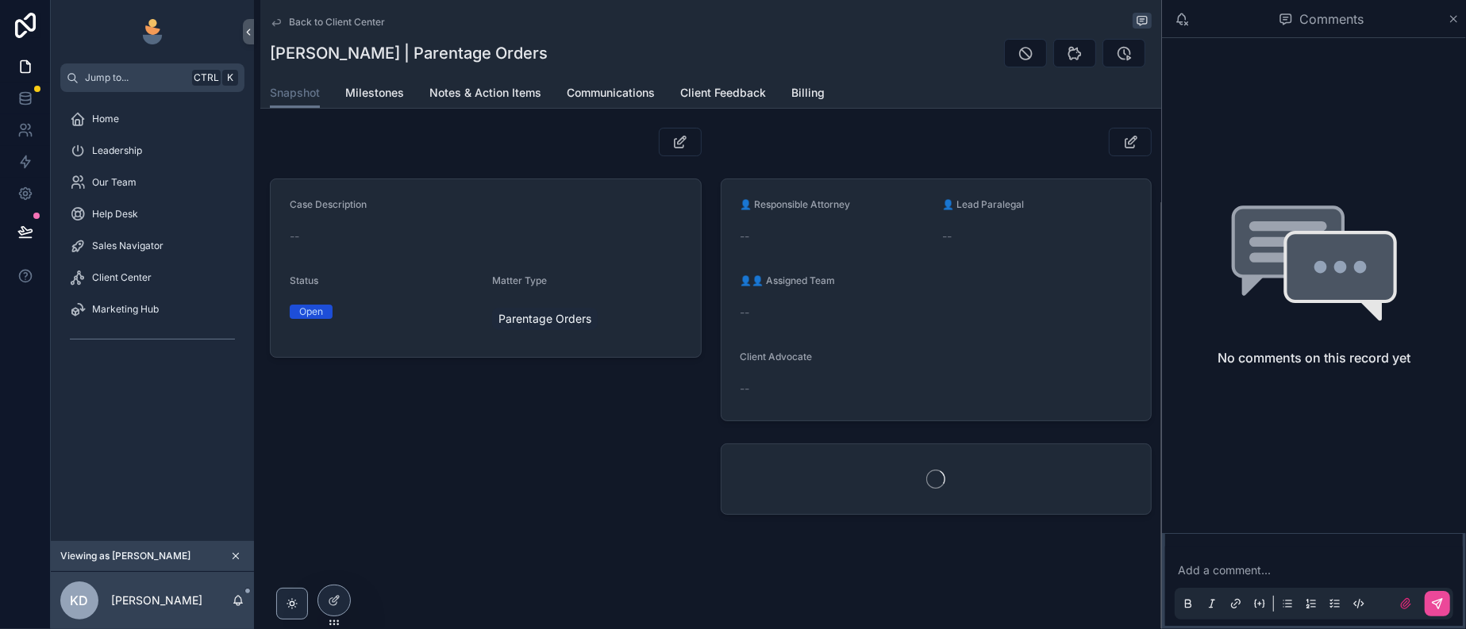
scroll to position [205, 0]
click at [1452, 18] on icon "scrollable content" at bounding box center [1454, 19] width 12 height 13
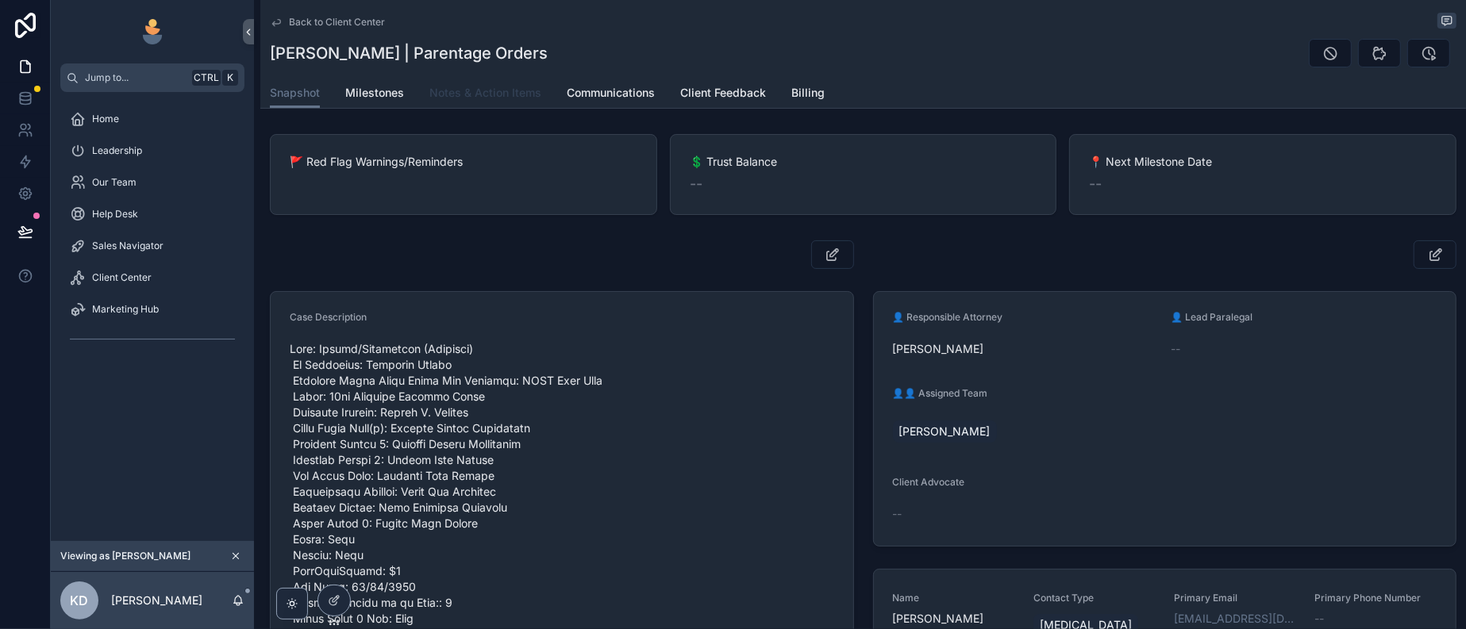
click at [541, 99] on span "Notes & Action Items" at bounding box center [485, 93] width 112 height 16
